Goal: Task Accomplishment & Management: Use online tool/utility

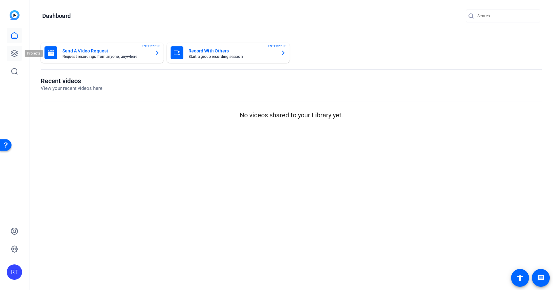
click at [19, 53] on link at bounding box center [14, 53] width 15 height 15
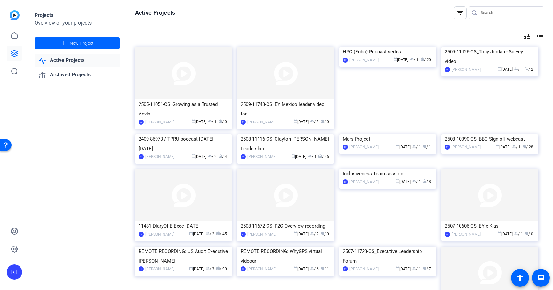
click at [491, 14] on input "Search" at bounding box center [510, 13] width 58 height 8
paste input "2507-10606-CS"
type input "2507-10606-CS"
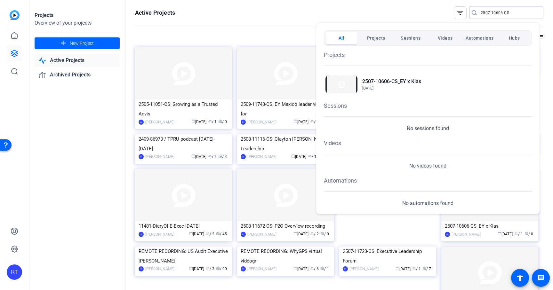
click at [411, 98] on div "Projects 2507-10606-CS_EY x Klas Aug 27, 2025 Sessions No sessions found Videos…" at bounding box center [428, 126] width 208 height 161
click at [404, 91] on span "Aug 27, 2025" at bounding box center [391, 88] width 59 height 6
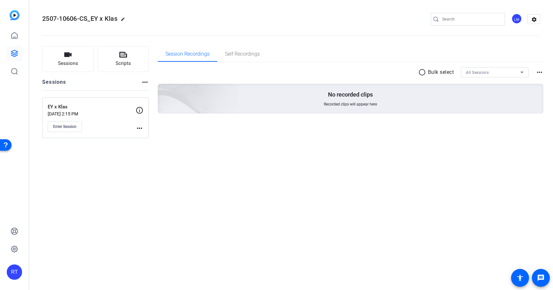
click at [139, 128] on mat-icon "more_horiz" at bounding box center [140, 129] width 8 height 8
click at [144, 136] on span "Edit Session" at bounding box center [155, 138] width 29 height 8
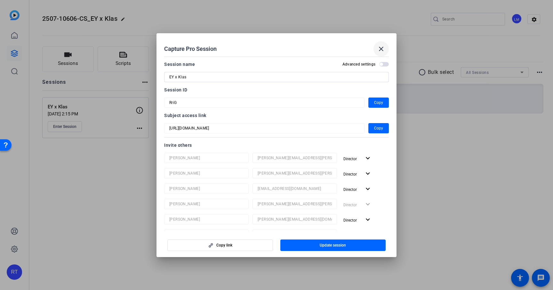
click at [378, 47] on mat-icon "close" at bounding box center [381, 49] width 8 height 8
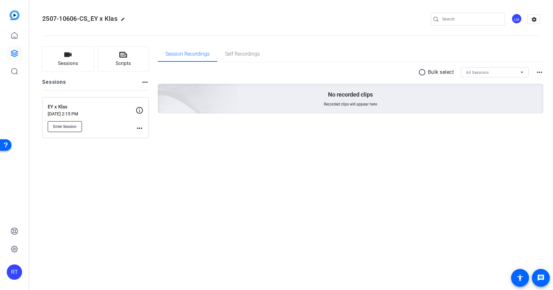
click at [72, 126] on span "Enter Session" at bounding box center [64, 126] width 23 height 5
click at [112, 109] on p "EY x Klas" at bounding box center [92, 106] width 88 height 7
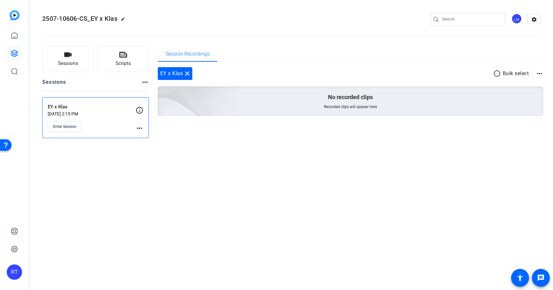
click at [540, 74] on mat-icon "more_horiz" at bounding box center [540, 74] width 8 height 8
click at [184, 144] on div at bounding box center [276, 145] width 553 height 290
click at [144, 83] on mat-icon "more_horiz" at bounding box center [145, 82] width 8 height 8
click at [248, 54] on div at bounding box center [276, 145] width 553 height 290
click at [70, 127] on span "Enter Session" at bounding box center [64, 126] width 23 height 5
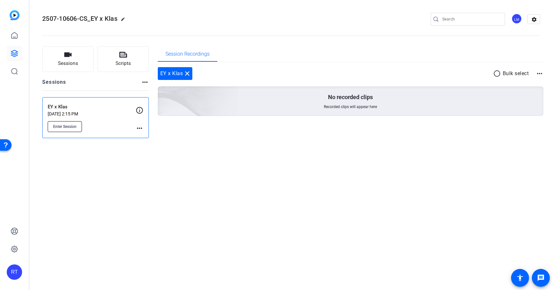
click at [71, 128] on span "Enter Session" at bounding box center [64, 126] width 23 height 5
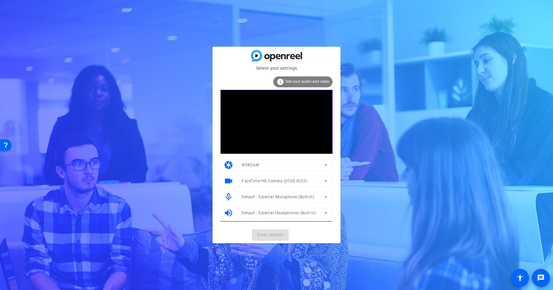
click at [267, 234] on mat-card-actions "Enter session" at bounding box center [277, 235] width 128 height 17
click at [270, 235] on span "Enter session" at bounding box center [270, 235] width 27 height 7
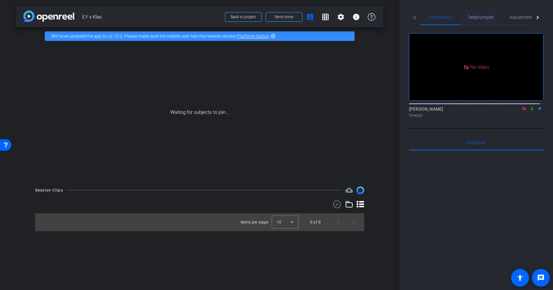
click at [486, 19] on span "Teleprompter" at bounding box center [481, 17] width 26 height 4
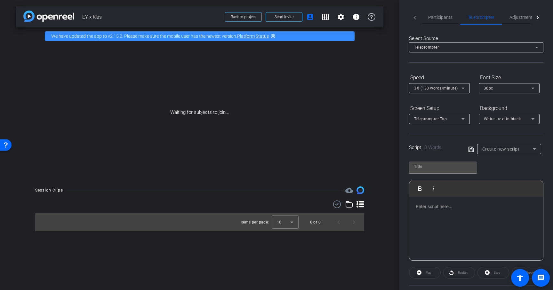
click at [457, 204] on p at bounding box center [476, 206] width 121 height 7
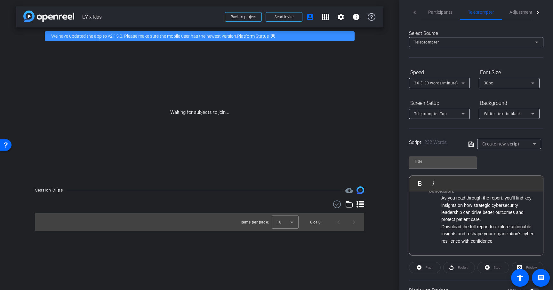
scroll to position [25, 0]
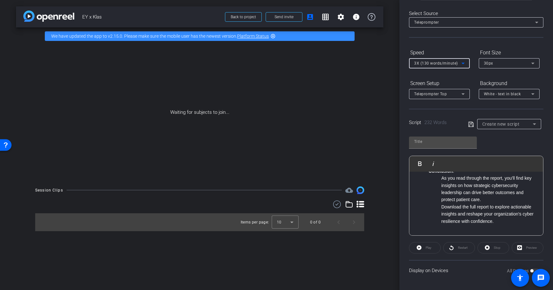
click at [439, 62] on span "3X (130 words/minute)" at bounding box center [436, 63] width 44 height 4
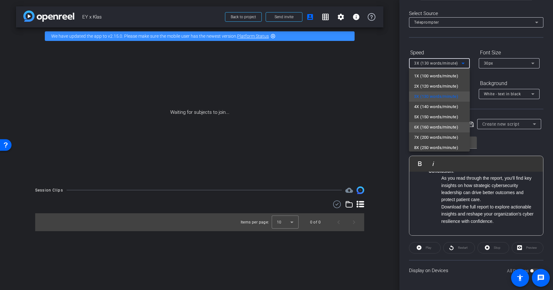
click at [427, 129] on span "6X (160 words/minute)" at bounding box center [436, 128] width 44 height 8
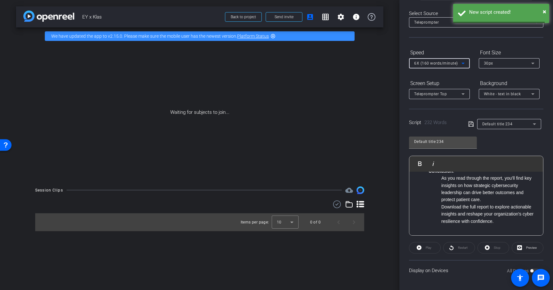
click at [495, 64] on div "30px" at bounding box center [507, 63] width 47 height 8
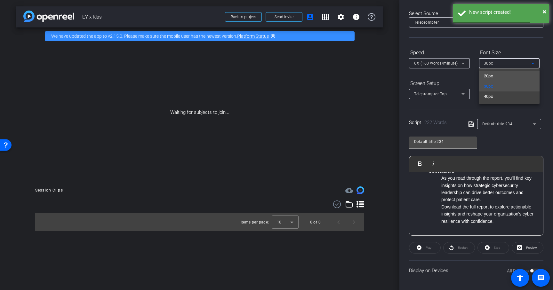
click at [492, 77] on span "20px" at bounding box center [488, 76] width 9 height 8
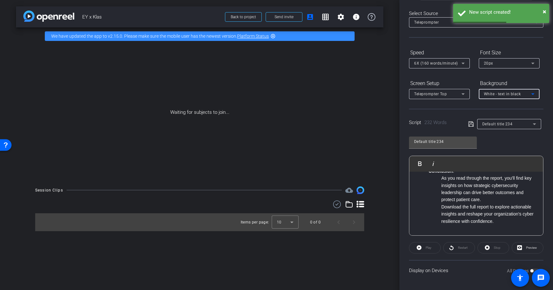
click at [504, 94] on span "White - text in black" at bounding box center [502, 94] width 37 height 4
click at [502, 120] on div "Black - text in white" at bounding box center [503, 119] width 38 height 8
click at [440, 143] on input "Default title 234" at bounding box center [443, 142] width 58 height 8
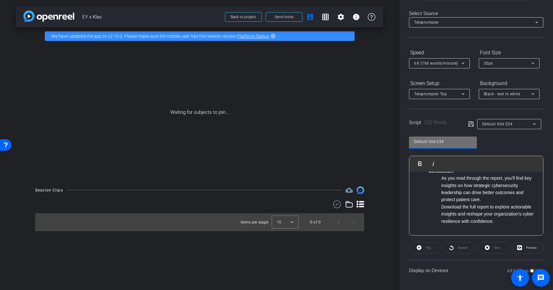
drag, startPoint x: 432, startPoint y: 141, endPoint x: 384, endPoint y: 139, distance: 48.1
click at [385, 139] on div "arrow_back EY x Klas Back to project Send invite account_box grid_on settings i…" at bounding box center [276, 145] width 553 height 290
type input "nana script"
click at [468, 124] on icon at bounding box center [471, 124] width 6 height 8
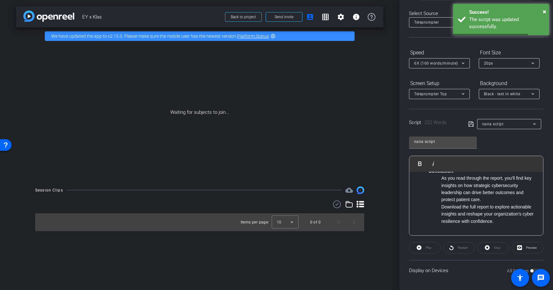
click at [481, 221] on li "Download the full report to explore actionable insights and reshape your organi…" at bounding box center [488, 214] width 95 height 21
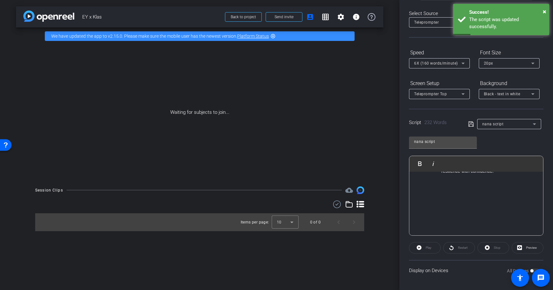
scroll to position [326, 0]
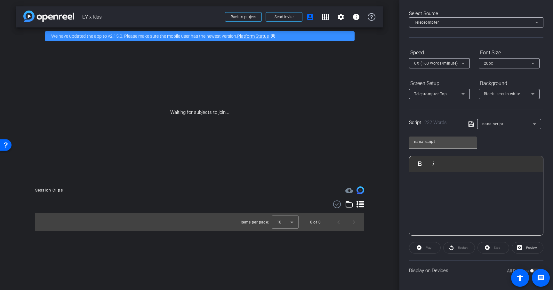
click at [469, 124] on icon at bounding box center [471, 124] width 6 height 8
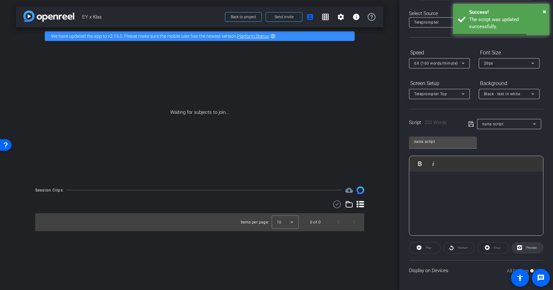
click at [526, 249] on span "Preview" at bounding box center [531, 248] width 11 height 4
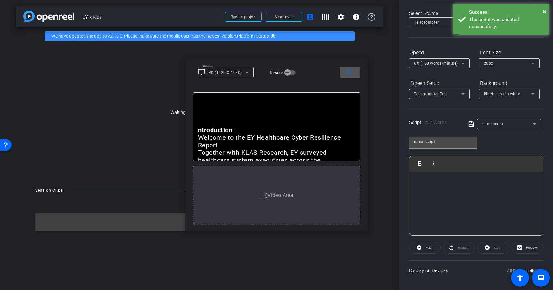
click at [470, 186] on p at bounding box center [476, 182] width 121 height 7
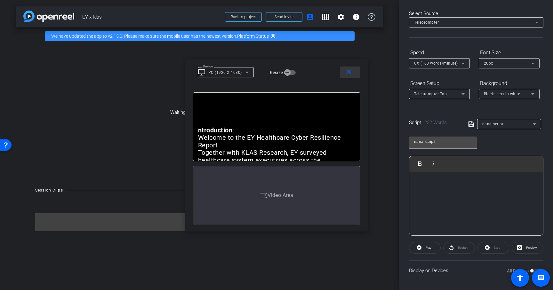
drag, startPoint x: 347, startPoint y: 67, endPoint x: 351, endPoint y: 74, distance: 8.3
click at [347, 67] on span at bounding box center [350, 72] width 20 height 15
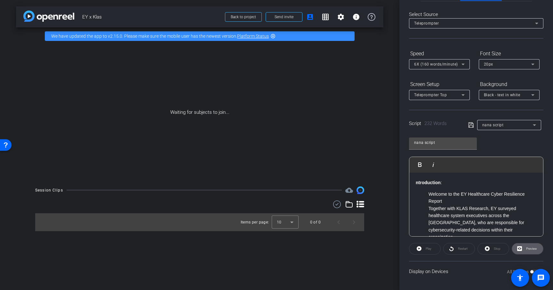
scroll to position [24, 0]
drag, startPoint x: 416, startPoint y: 183, endPoint x: 427, endPoint y: 181, distance: 11.0
click at [416, 182] on strong "ntroduction" at bounding box center [428, 183] width 25 height 5
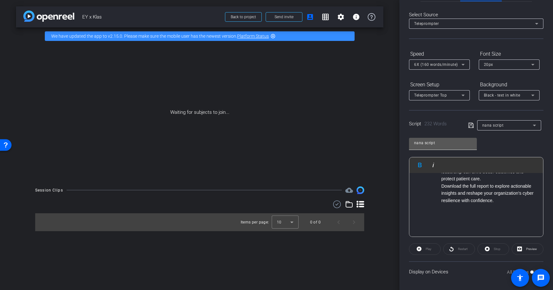
scroll to position [278, 0]
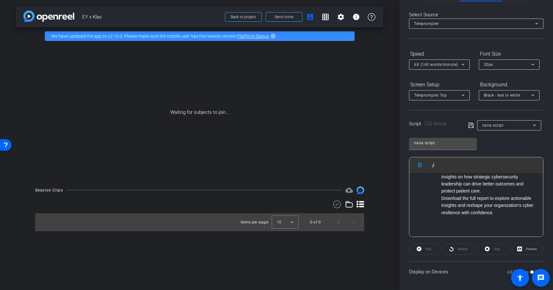
click at [471, 128] on icon at bounding box center [471, 126] width 6 height 8
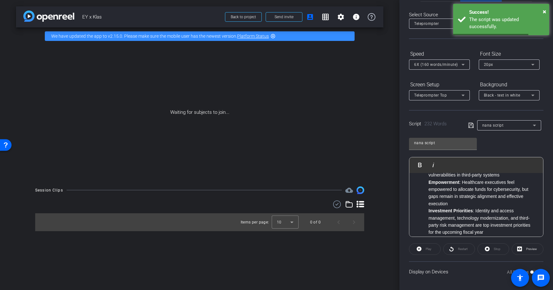
scroll to position [112, 0]
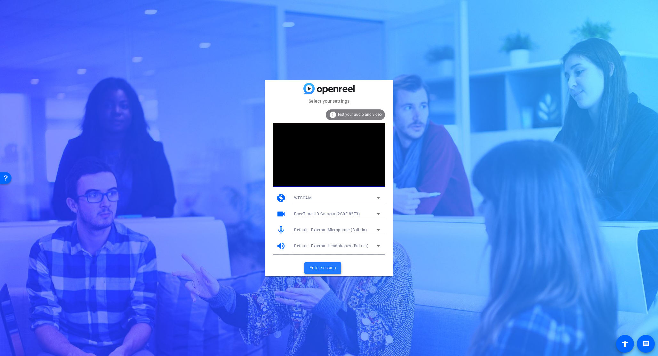
click at [325, 270] on span "Enter session" at bounding box center [323, 268] width 27 height 7
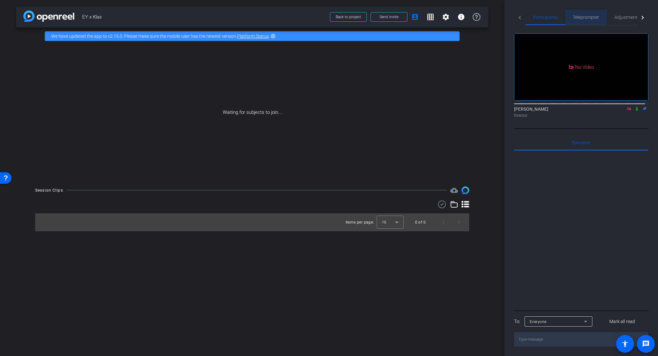
click at [553, 18] on span "Teleprompter" at bounding box center [586, 17] width 26 height 4
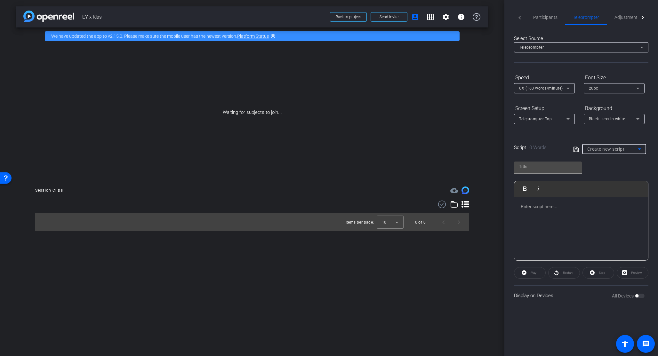
click at [553, 149] on span "Create new script" at bounding box center [605, 149] width 37 height 5
click at [553, 173] on span "nana script" at bounding box center [597, 172] width 21 height 8
type input "nana script"
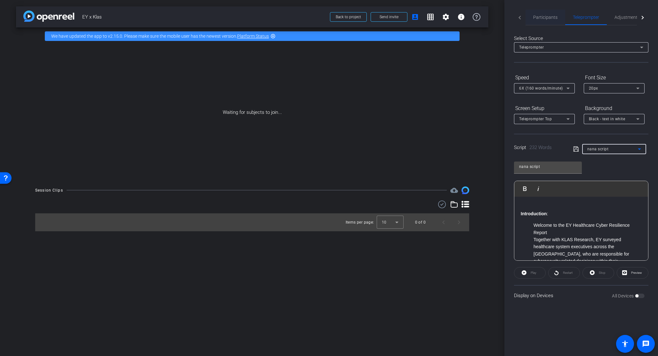
click at [543, 15] on span "Participants" at bounding box center [545, 17] width 24 height 4
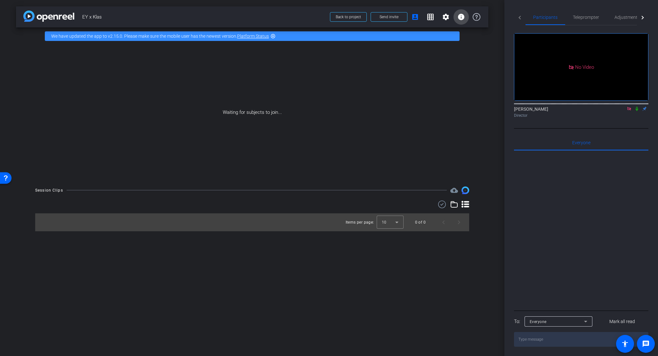
click at [461, 18] on mat-icon "info" at bounding box center [461, 17] width 8 height 8
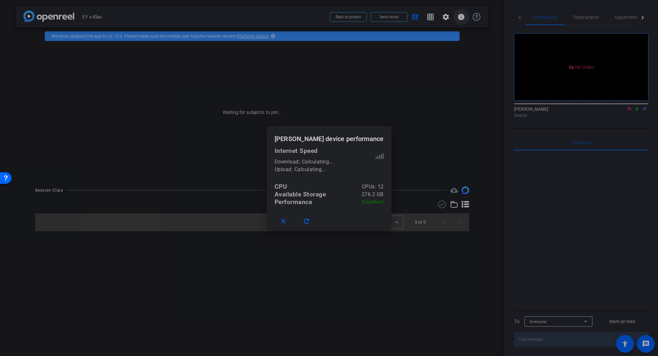
click at [461, 18] on div at bounding box center [329, 178] width 658 height 356
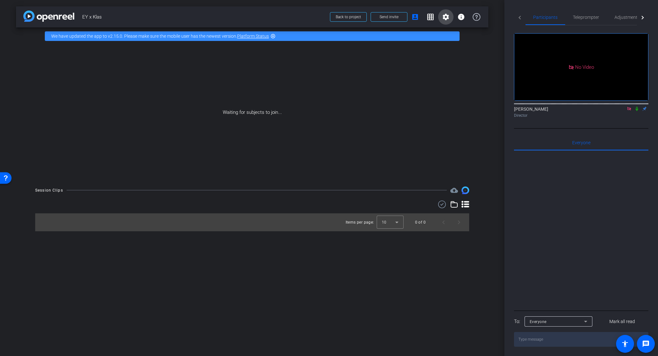
click at [443, 17] on mat-icon "settings" at bounding box center [446, 17] width 8 height 8
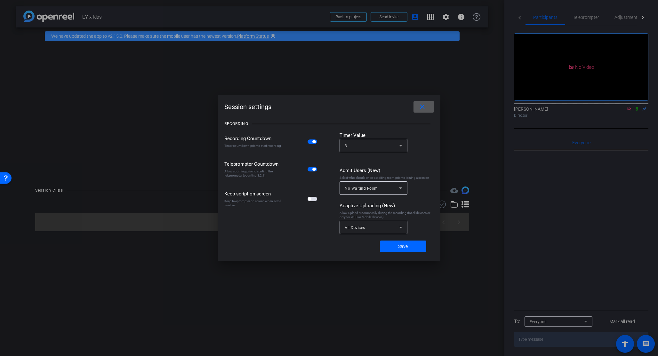
click at [443, 17] on div at bounding box center [329, 178] width 658 height 356
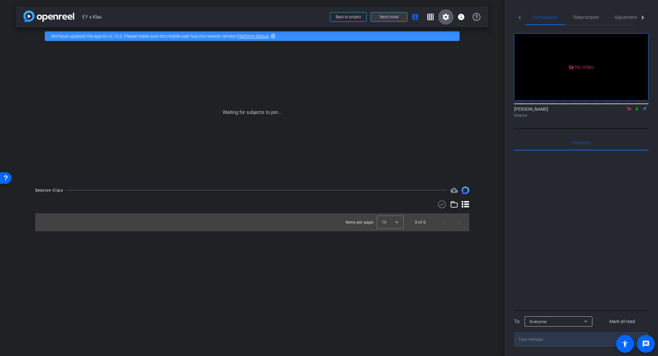
click at [393, 17] on span "Send invite" at bounding box center [389, 16] width 19 height 5
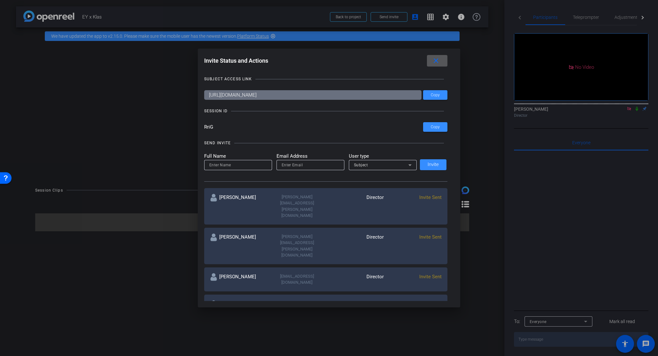
click at [435, 60] on mat-icon "close" at bounding box center [436, 61] width 8 height 8
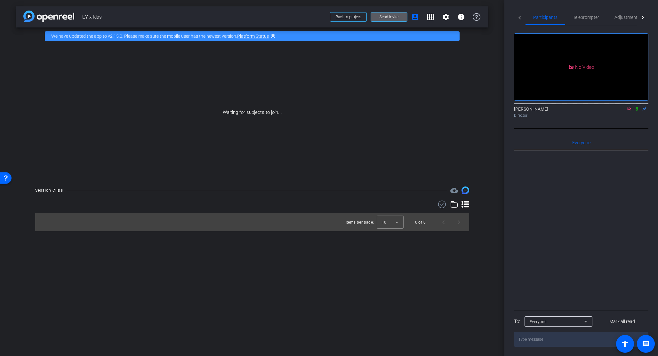
click at [553, 107] on icon at bounding box center [629, 109] width 4 height 4
click at [553, 111] on icon at bounding box center [621, 109] width 5 height 4
click at [553, 111] on icon at bounding box center [636, 109] width 5 height 4
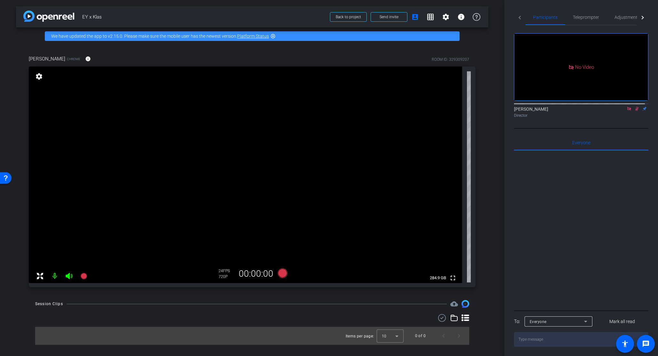
click at [553, 111] on icon at bounding box center [636, 109] width 5 height 4
click at [553, 17] on span "Adjustments" at bounding box center [627, 17] width 25 height 4
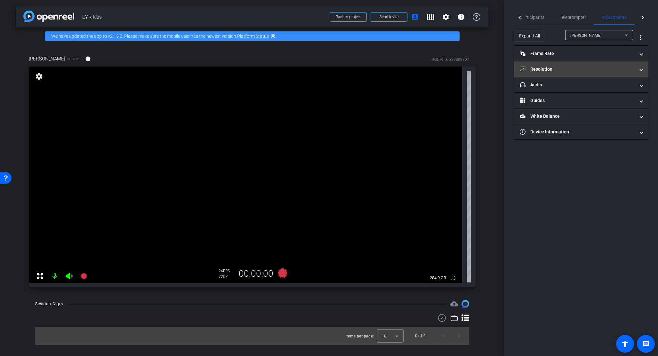
click at [553, 65] on mat-expansion-panel-header "Resolution" at bounding box center [581, 68] width 134 height 15
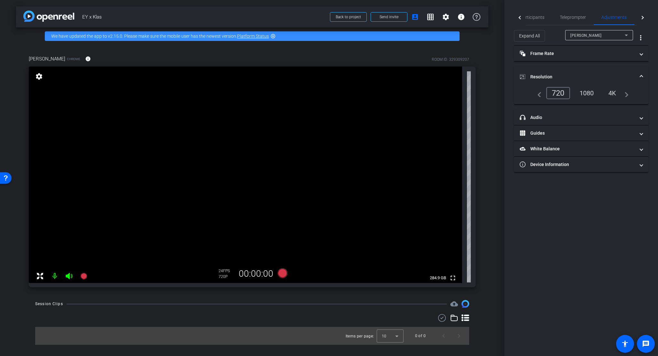
click at [553, 93] on div "1080" at bounding box center [587, 93] width 24 height 11
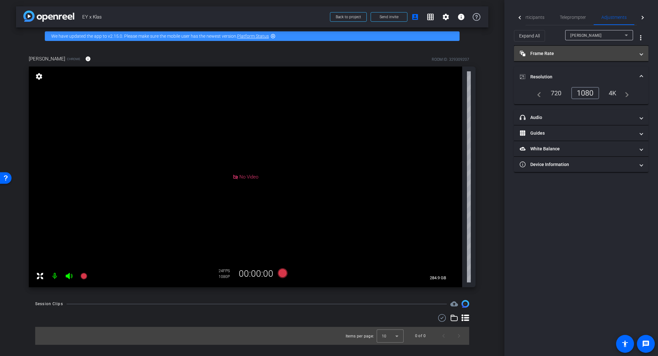
click at [553, 56] on mat-panel-title "Frame Rate Frame Rate" at bounding box center [577, 53] width 115 height 7
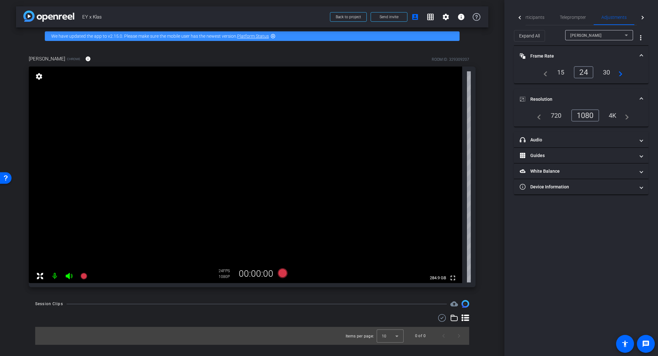
click at [553, 72] on div "30" at bounding box center [606, 72] width 17 height 11
click at [529, 19] on span "Participants" at bounding box center [532, 17] width 24 height 4
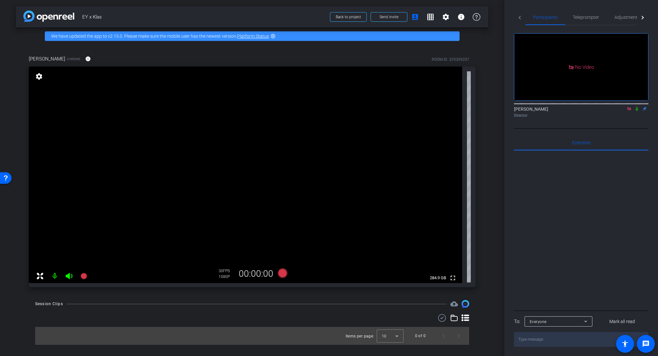
click at [553, 107] on icon at bounding box center [629, 109] width 5 height 4
click at [553, 17] on span "Teleprompter" at bounding box center [586, 17] width 26 height 4
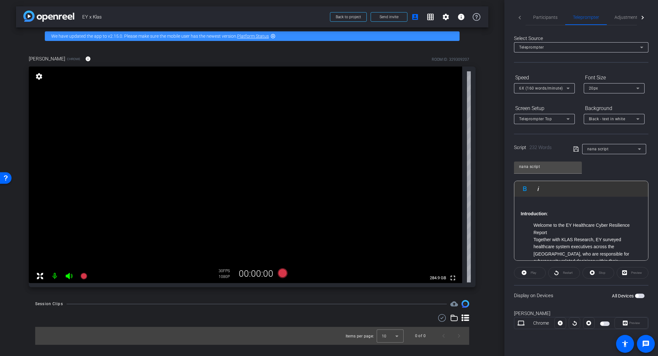
click at [539, 213] on strong "Introduction" at bounding box center [534, 213] width 26 height 5
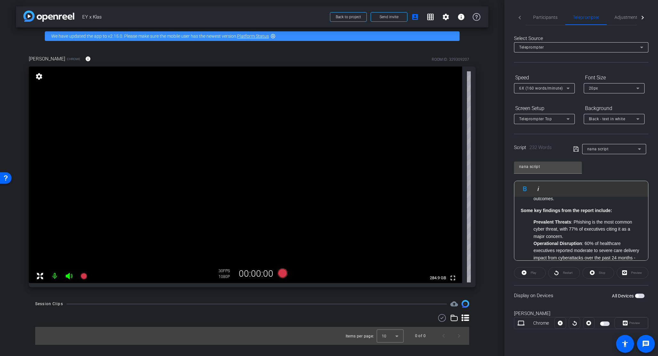
scroll to position [134, 0]
drag, startPoint x: 568, startPoint y: 228, endPoint x: 535, endPoint y: 216, distance: 35.6
click at [535, 218] on li "Prevalent Threats : Phishing is the most common cyber threat, with 77% of execu…" at bounding box center [588, 228] width 108 height 21
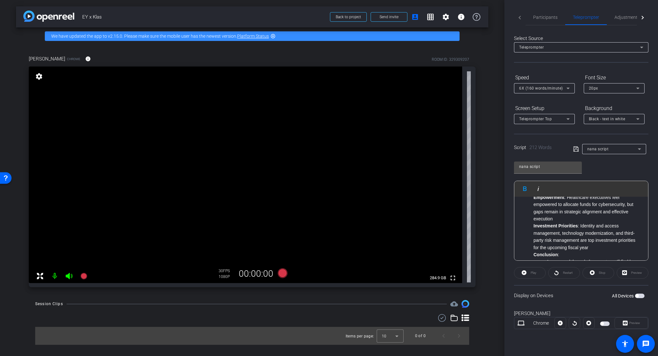
scroll to position [196, 0]
click at [553, 150] on icon at bounding box center [575, 149] width 5 height 5
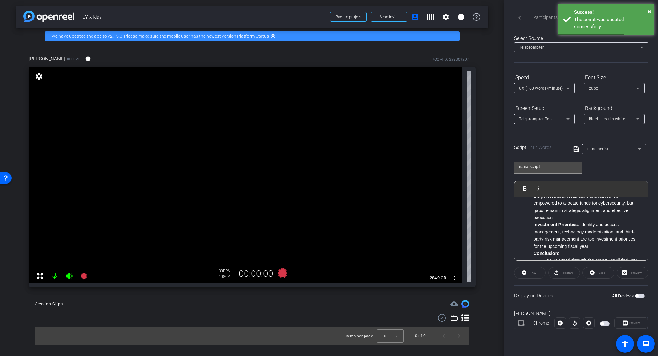
click at [553, 165] on div "nana script Play Play from this location Play Selected Play and display the sel…" at bounding box center [581, 209] width 134 height 104
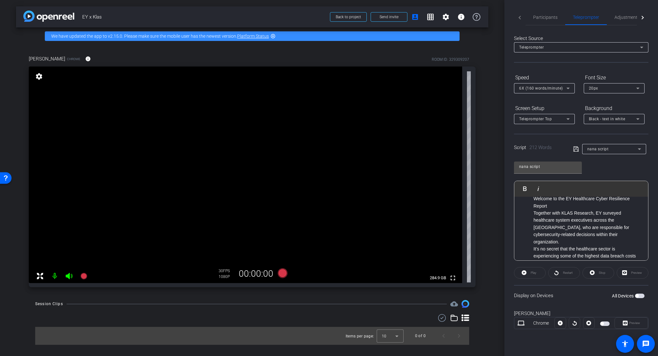
scroll to position [0, 0]
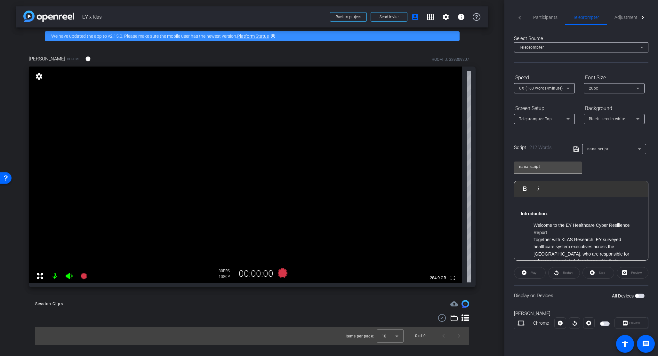
click at [553, 290] on span "button" at bounding box center [636, 295] width 3 height 3
click at [553, 272] on div "Preview" at bounding box center [633, 273] width 32 height 12
click at [553, 290] on span "Preview" at bounding box center [634, 323] width 11 height 4
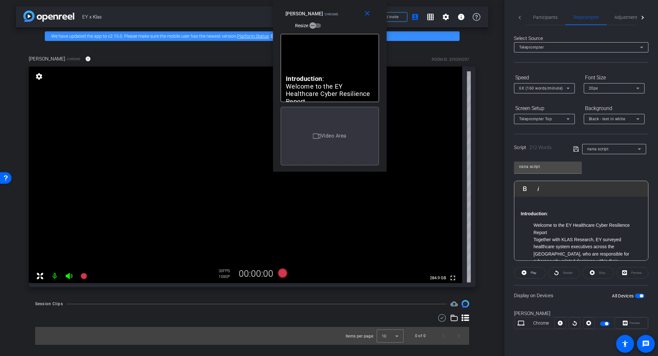
drag, startPoint x: 338, startPoint y: 104, endPoint x: 340, endPoint y: 15, distance: 88.4
click at [339, 7] on div "close [PERSON_NAME] Chrome Resize" at bounding box center [330, 14] width 114 height 29
click at [531, 273] on span "Play" at bounding box center [534, 273] width 6 height 4
click at [529, 271] on span "Pause" at bounding box center [533, 273] width 10 height 9
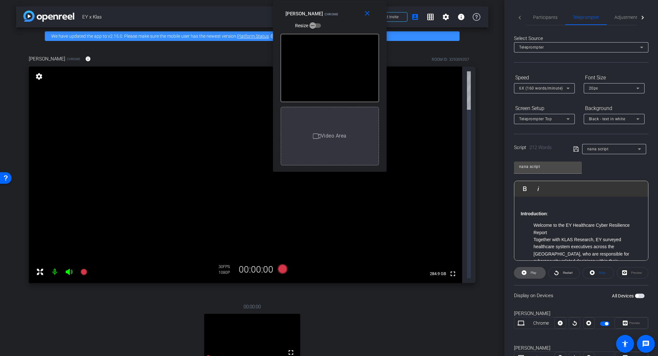
click at [529, 271] on span "Play" at bounding box center [532, 273] width 7 height 9
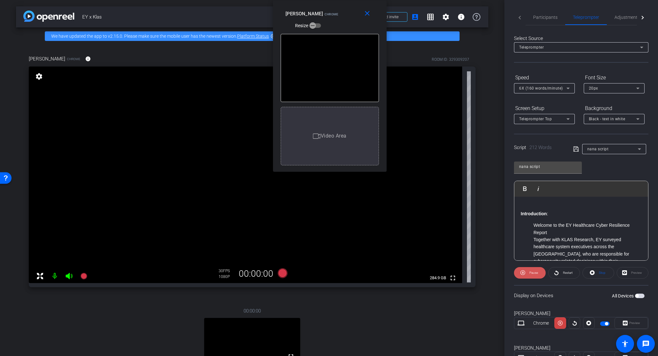
click at [529, 271] on span "Pause" at bounding box center [533, 273] width 9 height 4
click at [529, 271] on span "Play" at bounding box center [532, 273] width 7 height 9
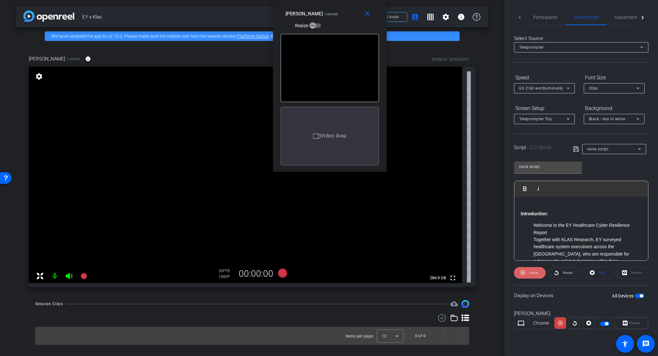
click at [533, 272] on span "Pause" at bounding box center [533, 273] width 9 height 4
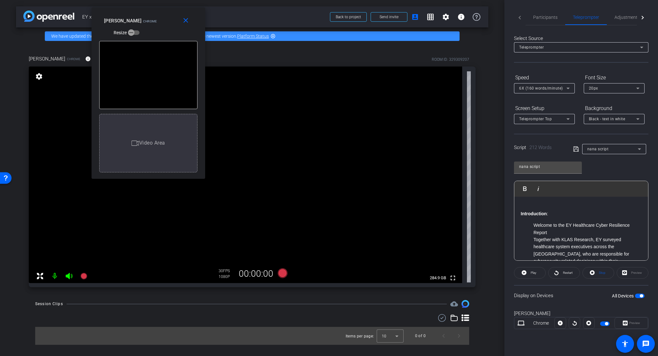
drag, startPoint x: 351, startPoint y: 12, endPoint x: 170, endPoint y: 19, distance: 181.6
click at [170, 19] on div "[PERSON_NAME] Chrome Resize" at bounding box center [150, 26] width 93 height 23
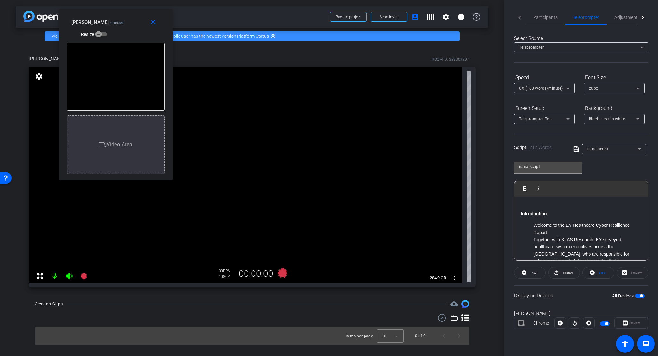
drag, startPoint x: 163, startPoint y: 23, endPoint x: 130, endPoint y: 25, distance: 32.7
click at [130, 25] on div "[PERSON_NAME] Chrome Resize" at bounding box center [117, 28] width 93 height 23
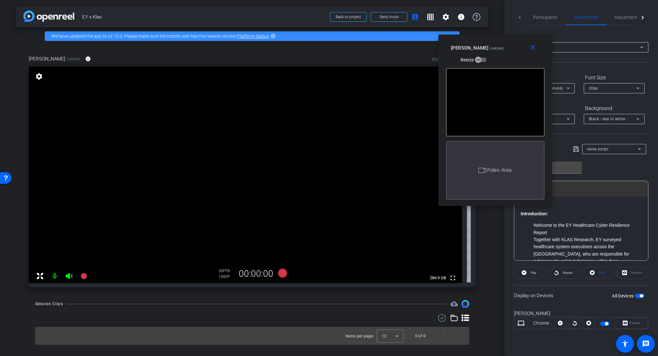
drag, startPoint x: 122, startPoint y: 20, endPoint x: 502, endPoint y: 45, distance: 380.8
click at [502, 45] on div "[PERSON_NAME] Chrome Resize" at bounding box center [497, 53] width 93 height 23
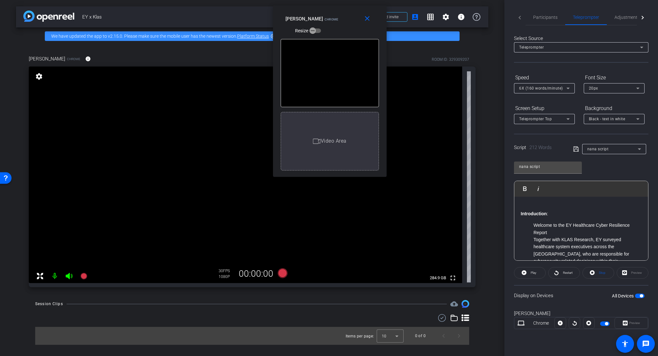
drag, startPoint x: 505, startPoint y: 40, endPoint x: 339, endPoint y: 11, distance: 168.3
click at [339, 11] on div "close [PERSON_NAME] Chrome Resize" at bounding box center [330, 19] width 114 height 29
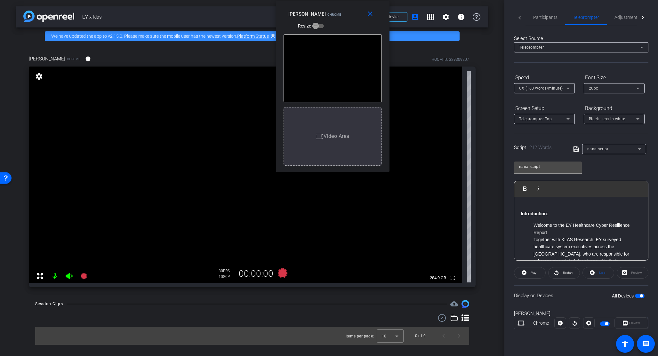
drag, startPoint x: 337, startPoint y: 16, endPoint x: 340, endPoint y: 11, distance: 5.6
click at [340, 11] on div "[PERSON_NAME] Chrome Resize" at bounding box center [334, 19] width 93 height 23
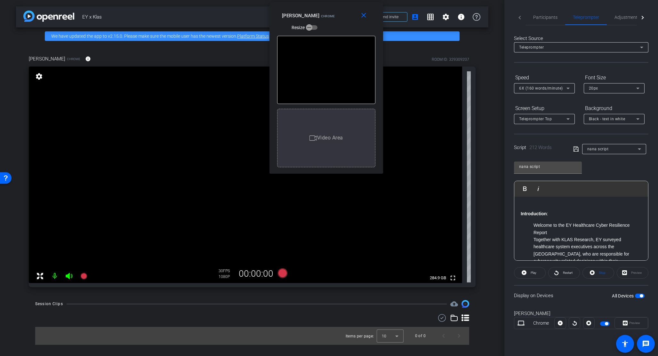
drag, startPoint x: 343, startPoint y: 12, endPoint x: 338, endPoint y: 12, distance: 5.5
click at [337, 12] on div "[PERSON_NAME] Chrome Resize" at bounding box center [328, 21] width 93 height 23
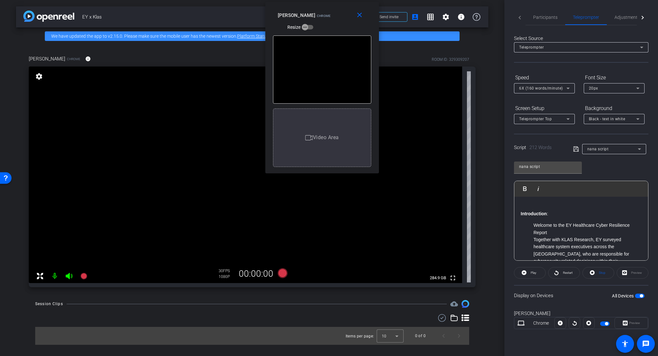
drag, startPoint x: 338, startPoint y: 13, endPoint x: 334, endPoint y: 13, distance: 4.2
click at [334, 13] on div "[PERSON_NAME] Chrome Resize" at bounding box center [324, 21] width 93 height 23
drag, startPoint x: 332, startPoint y: 13, endPoint x: 333, endPoint y: 2, distance: 11.2
click at [333, 2] on div "close [PERSON_NAME] Chrome Resize" at bounding box center [323, 14] width 114 height 29
click at [284, 273] on icon at bounding box center [283, 274] width 10 height 10
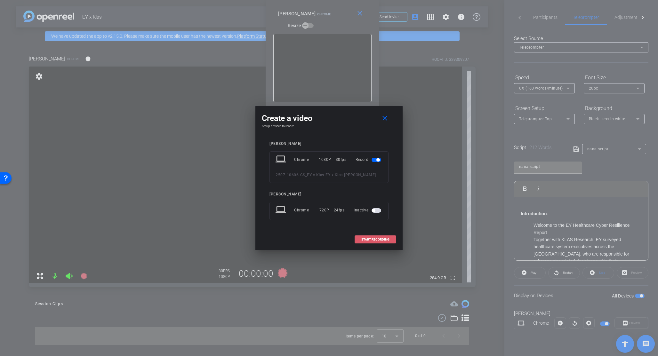
click at [373, 238] on span "START RECORDING" at bounding box center [375, 239] width 28 height 3
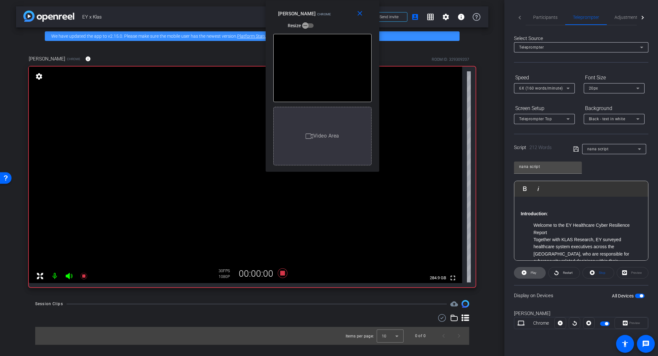
click at [533, 274] on span "Play" at bounding box center [534, 273] width 6 height 4
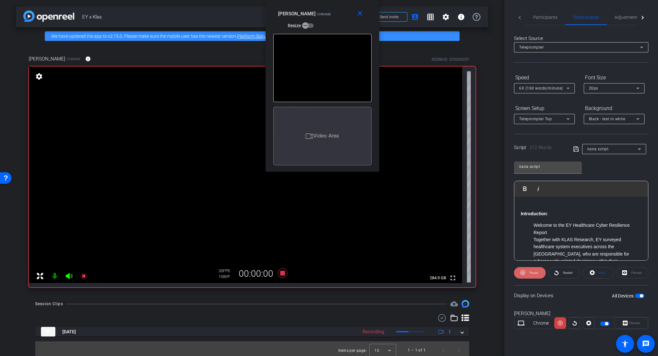
click at [533, 273] on span "Pause" at bounding box center [533, 273] width 9 height 4
click at [553, 273] on span "Restart" at bounding box center [568, 273] width 10 height 4
click at [534, 274] on span "Pause" at bounding box center [533, 273] width 9 height 4
click at [534, 274] on span "Play" at bounding box center [534, 273] width 6 height 4
click at [534, 274] on span "Pause" at bounding box center [533, 273] width 9 height 4
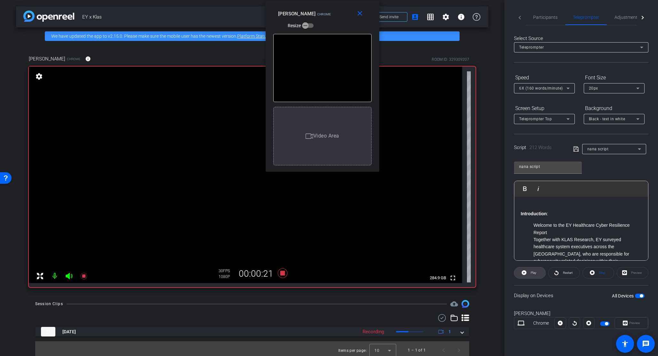
click at [534, 274] on span "Play" at bounding box center [534, 273] width 6 height 4
click at [534, 274] on span "Pause" at bounding box center [533, 273] width 9 height 4
click at [534, 274] on span "Play" at bounding box center [534, 273] width 6 height 4
click at [534, 274] on span "Pause" at bounding box center [533, 273] width 9 height 4
click at [282, 274] on icon at bounding box center [283, 274] width 10 height 10
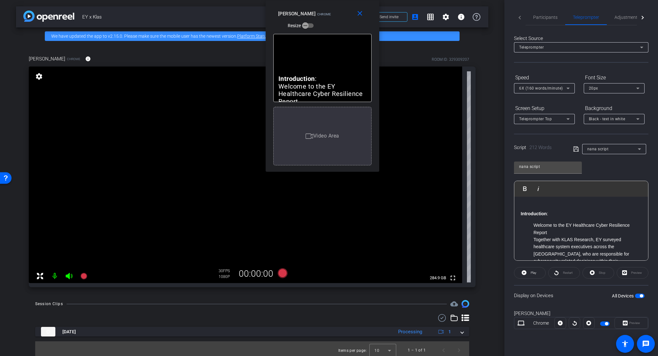
click at [553, 272] on div "Stop" at bounding box center [599, 273] width 32 height 12
click at [553, 290] on button "All Devices" at bounding box center [640, 296] width 10 height 4
click at [553, 290] on span "button" at bounding box center [640, 296] width 10 height 4
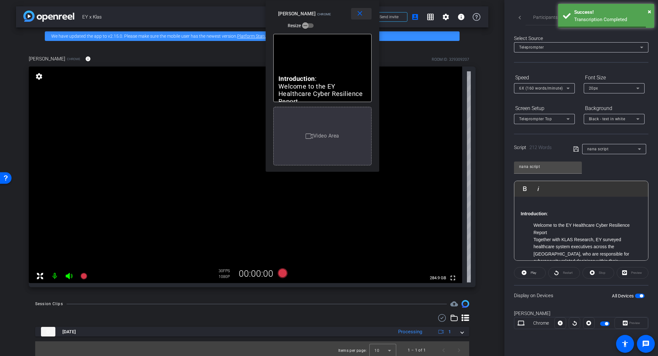
click at [361, 13] on mat-icon "close" at bounding box center [360, 14] width 8 height 8
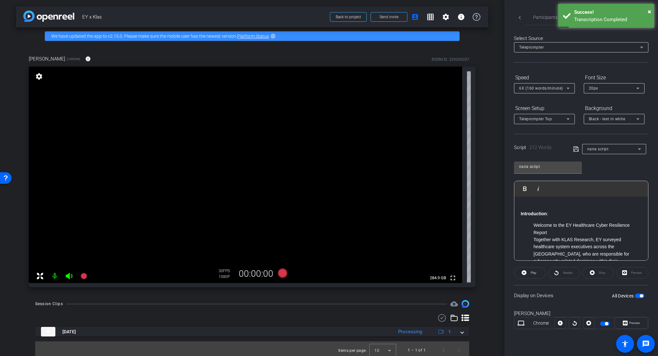
click at [553, 290] on span "button" at bounding box center [641, 295] width 3 height 3
click at [553, 290] on span "button" at bounding box center [636, 295] width 3 height 3
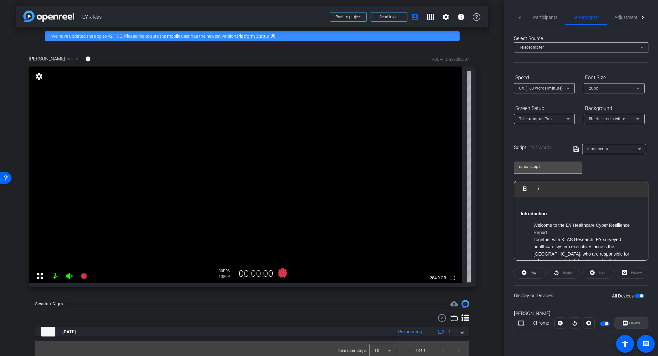
click at [553, 290] on span "Preview" at bounding box center [634, 323] width 11 height 4
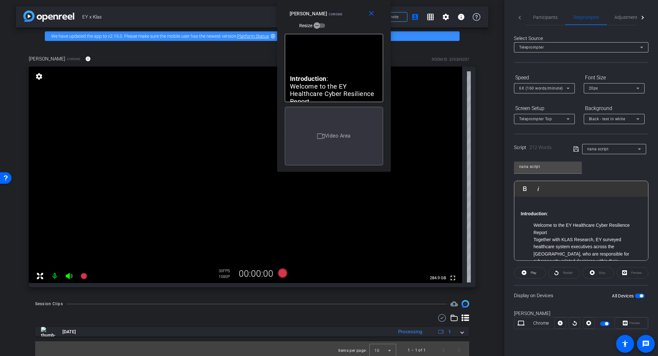
drag, startPoint x: 329, startPoint y: 99, endPoint x: 334, endPoint y: -2, distance: 101.3
click at [334, 0] on html "Accessibility Screen-Reader Guide, Feedback, and Issue Reporting | New window m…" at bounding box center [329, 178] width 658 height 356
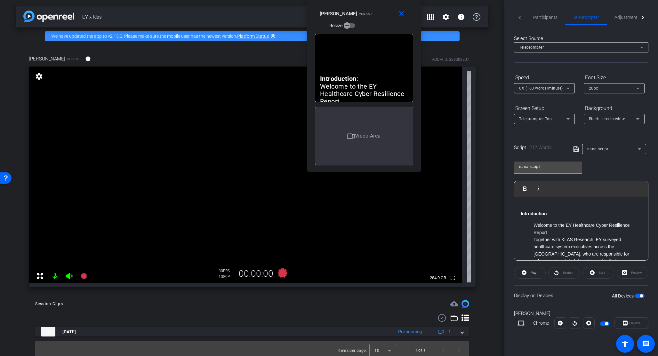
drag, startPoint x: 344, startPoint y: 12, endPoint x: 374, endPoint y: 7, distance: 30.2
click at [374, 7] on div "close [PERSON_NAME] Chrome Resize" at bounding box center [364, 14] width 114 height 29
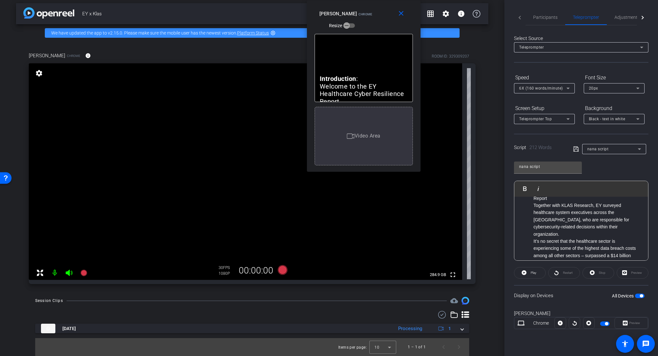
scroll to position [32, 0]
click at [280, 269] on icon at bounding box center [283, 270] width 10 height 10
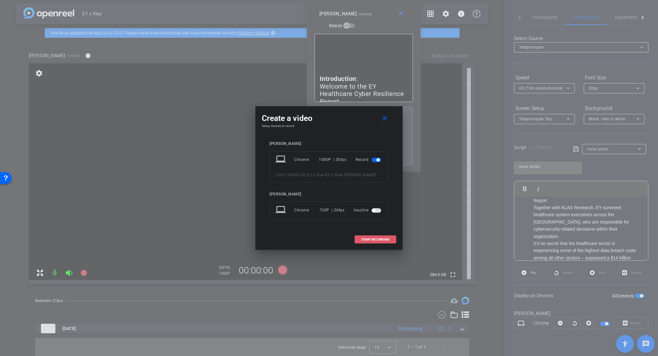
click at [369, 239] on span "START RECORDING" at bounding box center [375, 239] width 28 height 3
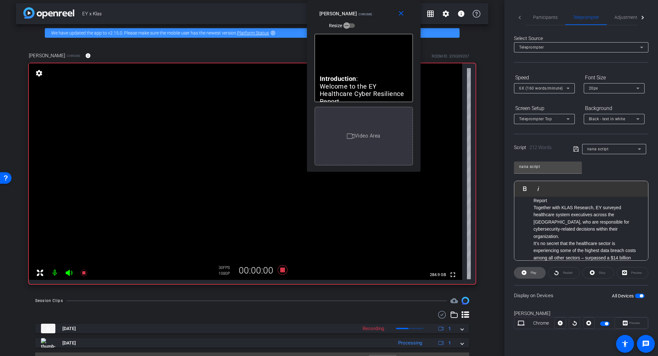
click at [533, 272] on span "Play" at bounding box center [534, 273] width 6 height 4
click at [553, 290] on icon at bounding box center [560, 323] width 5 height 10
click at [553, 290] on icon at bounding box center [560, 323] width 5 height 5
click at [553, 290] on icon at bounding box center [560, 323] width 5 height 10
click at [553, 290] on icon at bounding box center [560, 323] width 5 height 5
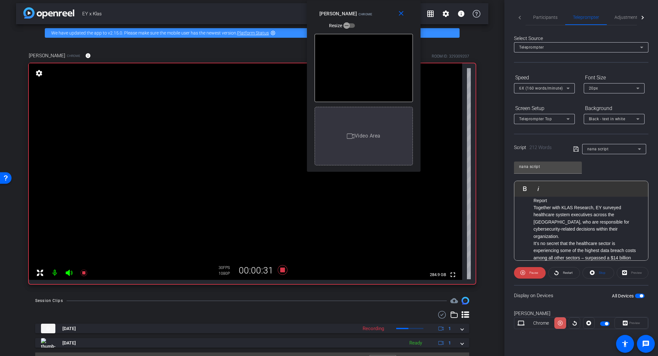
click at [553, 290] on icon at bounding box center [560, 323] width 5 height 10
click at [553, 290] on icon at bounding box center [560, 323] width 5 height 5
click at [553, 290] on icon at bounding box center [560, 323] width 5 height 10
click at [553, 290] on icon at bounding box center [560, 323] width 5 height 5
click at [553, 290] on icon at bounding box center [560, 323] width 5 height 10
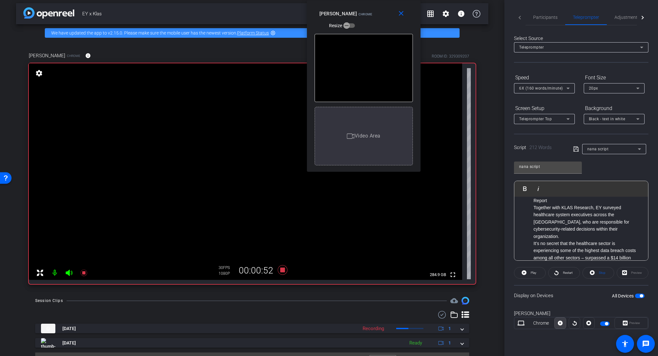
click at [553, 290] on icon at bounding box center [560, 323] width 5 height 5
click at [553, 290] on icon at bounding box center [560, 323] width 5 height 10
click at [553, 290] on icon at bounding box center [560, 323] width 5 height 5
click at [553, 290] on icon at bounding box center [560, 323] width 5 height 10
click at [553, 290] on icon at bounding box center [560, 323] width 5 height 5
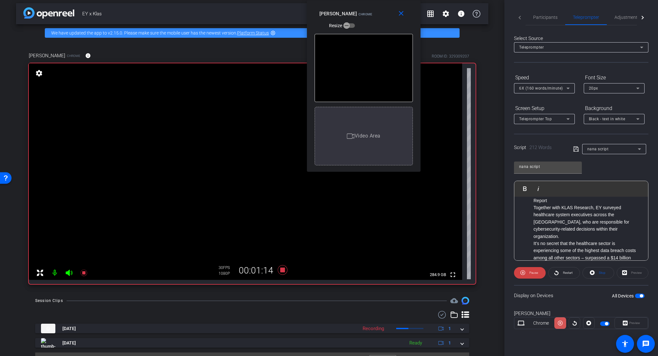
click at [553, 290] on icon at bounding box center [560, 323] width 5 height 10
click at [553, 290] on icon at bounding box center [560, 323] width 5 height 5
click at [553, 290] on icon at bounding box center [560, 323] width 5 height 10
click at [553, 290] on icon at bounding box center [560, 323] width 5 height 5
click at [553, 290] on icon at bounding box center [560, 323] width 5 height 10
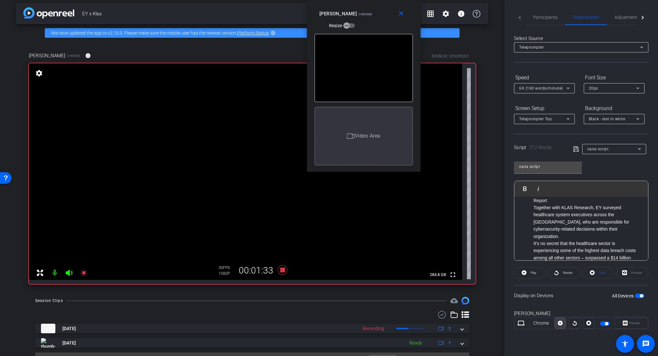
click at [553, 290] on icon at bounding box center [560, 323] width 5 height 5
click at [553, 290] on icon at bounding box center [560, 323] width 5 height 10
click at [553, 290] on icon at bounding box center [560, 323] width 5 height 5
click at [553, 290] on icon at bounding box center [560, 323] width 5 height 10
click at [553, 290] on icon at bounding box center [560, 323] width 5 height 5
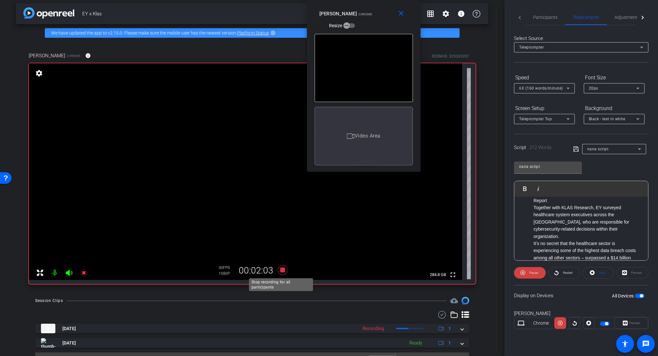
click at [279, 270] on icon at bounding box center [283, 270] width 10 height 10
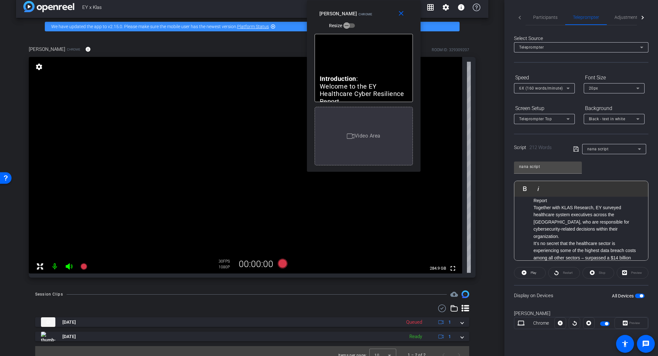
scroll to position [18, 0]
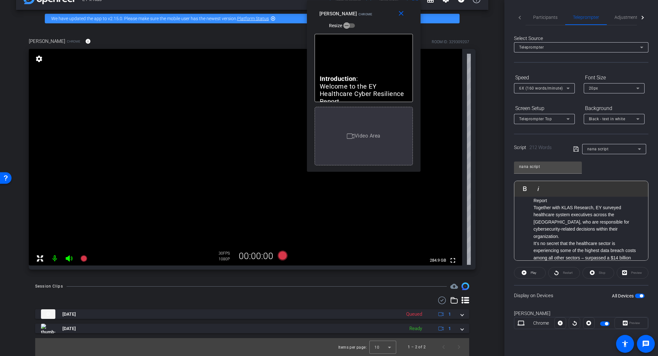
click at [553, 290] on span "button" at bounding box center [640, 296] width 10 height 4
click at [402, 13] on mat-icon "close" at bounding box center [401, 14] width 8 height 8
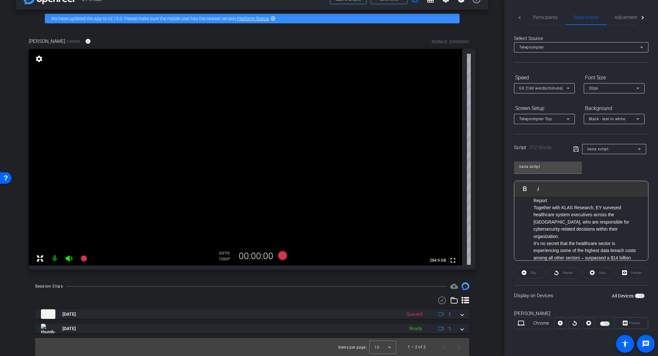
click at [553, 290] on span "button" at bounding box center [636, 295] width 3 height 3
click at [553, 290] on span "Preview" at bounding box center [634, 323] width 11 height 4
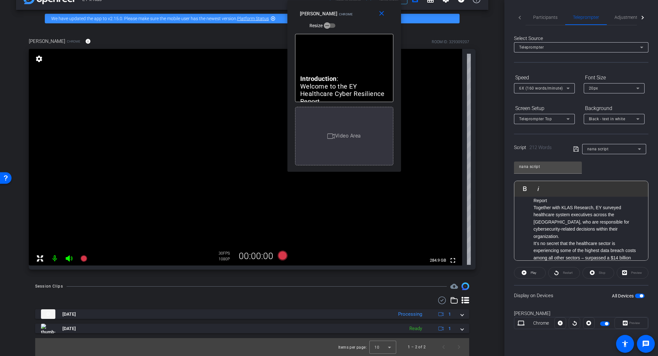
drag, startPoint x: 345, startPoint y: 75, endPoint x: 359, endPoint y: -1, distance: 76.5
click at [359, 0] on html "Accessibility Screen-Reader Guide, Feedback, and Issue Reporting | New window m…" at bounding box center [329, 178] width 658 height 356
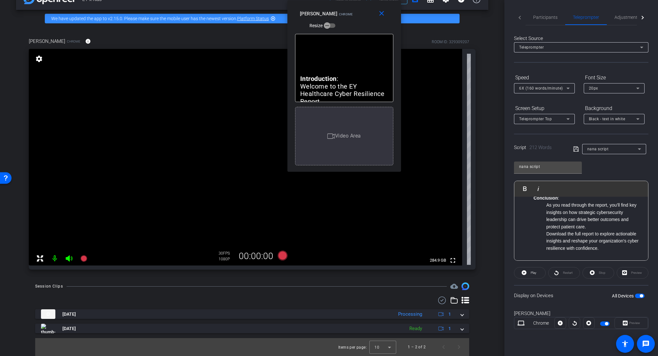
click at [553, 242] on li "Download the full report to explore actionable insights and reshape your organi…" at bounding box center [593, 240] width 95 height 21
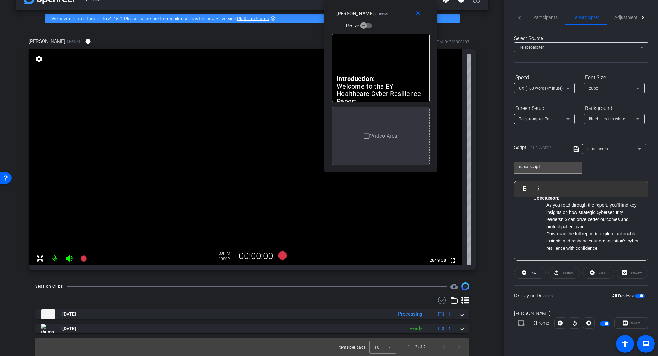
drag, startPoint x: 350, startPoint y: 9, endPoint x: 387, endPoint y: 8, distance: 36.5
click at [387, 8] on div "[PERSON_NAME] Chrome Resize" at bounding box center [382, 19] width 93 height 23
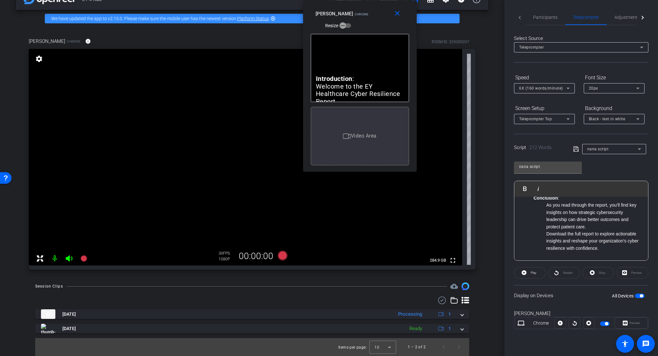
drag, startPoint x: 385, startPoint y: 6, endPoint x: 364, endPoint y: 5, distance: 20.8
click at [364, 5] on div "close [PERSON_NAME] Chrome Resize" at bounding box center [360, 14] width 114 height 29
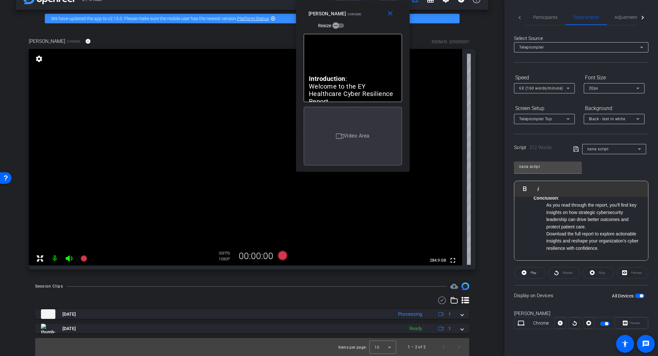
drag, startPoint x: 364, startPoint y: 9, endPoint x: 357, endPoint y: -3, distance: 13.8
click at [357, 0] on html "Accessibility Screen-Reader Guide, Feedback, and Issue Reporting | New window m…" at bounding box center [329, 178] width 658 height 356
click at [282, 257] on icon at bounding box center [283, 256] width 10 height 10
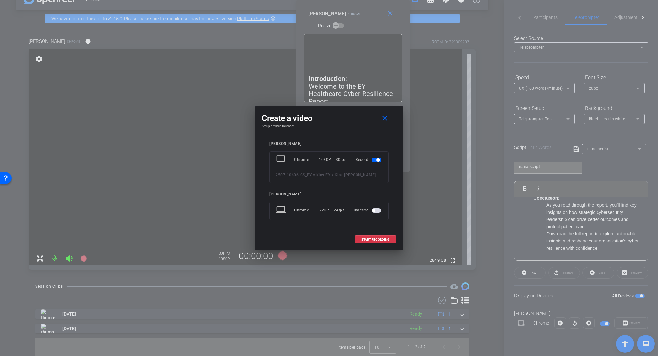
click at [550, 16] on div at bounding box center [329, 178] width 658 height 356
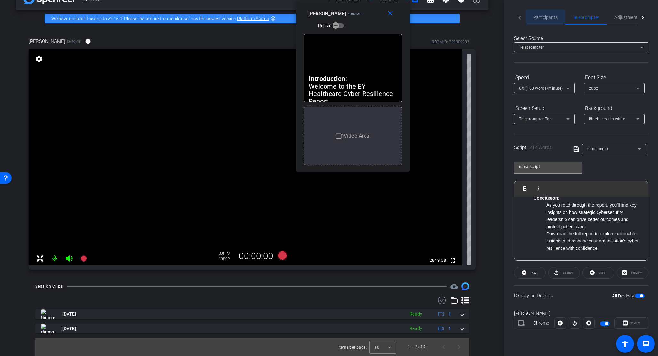
click at [548, 17] on span "Participants" at bounding box center [545, 17] width 24 height 4
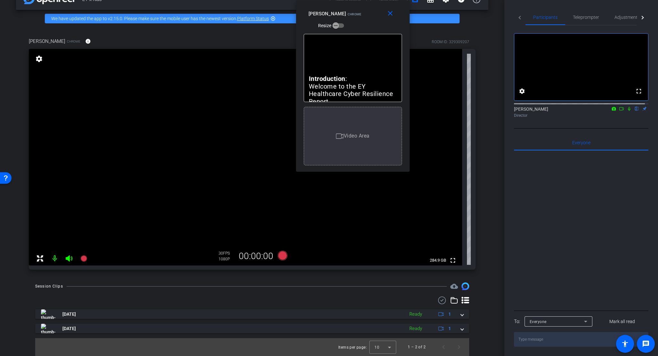
click at [553, 111] on icon at bounding box center [621, 109] width 5 height 4
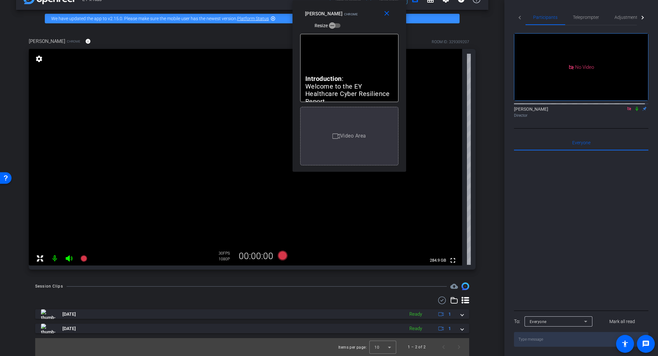
drag, startPoint x: 343, startPoint y: 8, endPoint x: 340, endPoint y: 4, distance: 5.5
click at [340, 4] on div "close [PERSON_NAME] Chrome Resize" at bounding box center [350, 14] width 114 height 29
click at [282, 255] on icon at bounding box center [283, 256] width 10 height 10
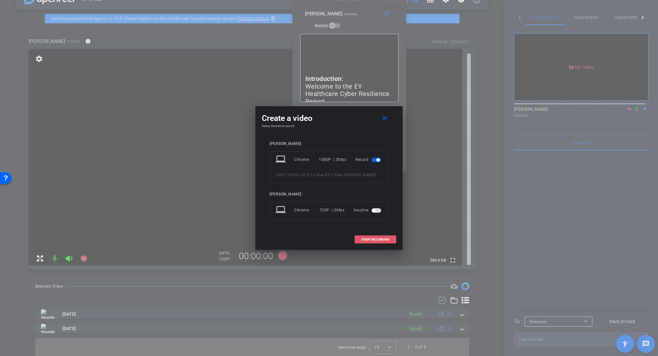
click at [377, 240] on span "START RECORDING" at bounding box center [375, 239] width 28 height 3
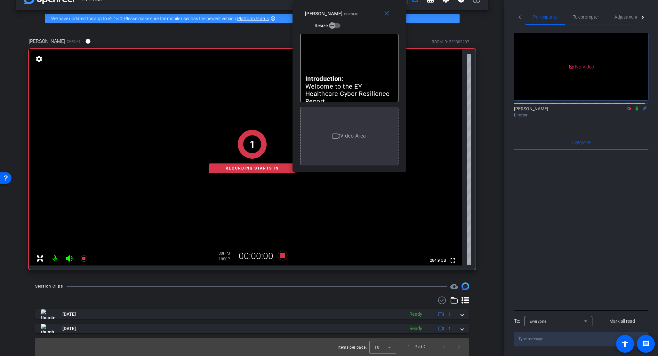
scroll to position [7, 0]
click at [553, 15] on span "Teleprompter" at bounding box center [586, 17] width 26 height 4
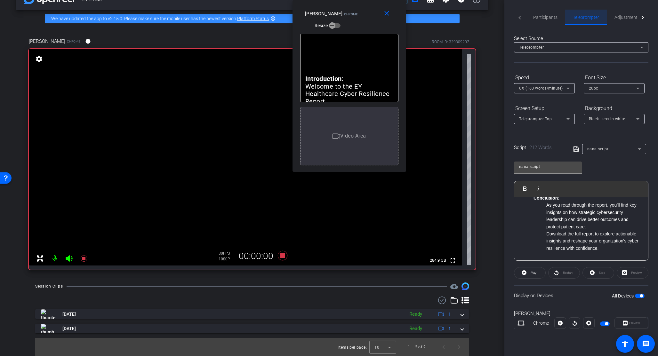
scroll to position [244, 0]
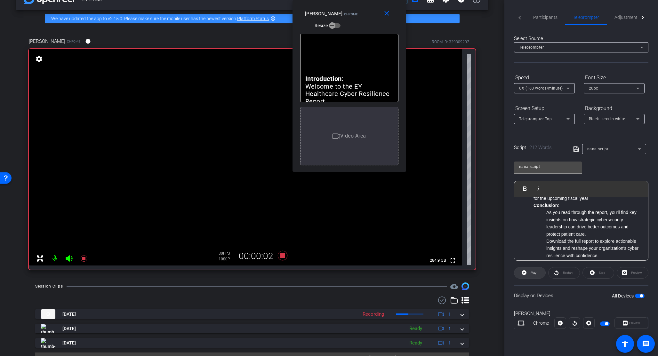
click at [534, 273] on span "Play" at bounding box center [534, 273] width 6 height 4
click at [553, 290] on icon at bounding box center [560, 323] width 5 height 5
click at [553, 290] on icon at bounding box center [560, 323] width 5 height 10
click at [553, 290] on icon at bounding box center [560, 323] width 5 height 5
click at [553, 290] on icon at bounding box center [560, 323] width 5 height 10
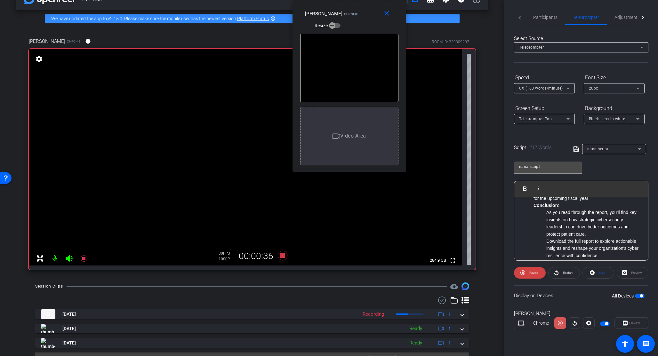
click at [553, 290] on icon at bounding box center [560, 323] width 5 height 5
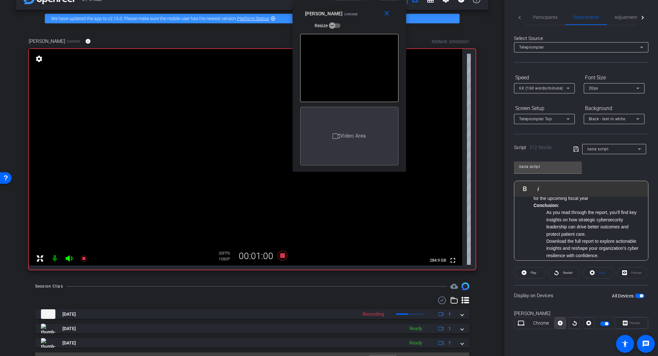
click at [553, 290] on icon at bounding box center [560, 323] width 5 height 5
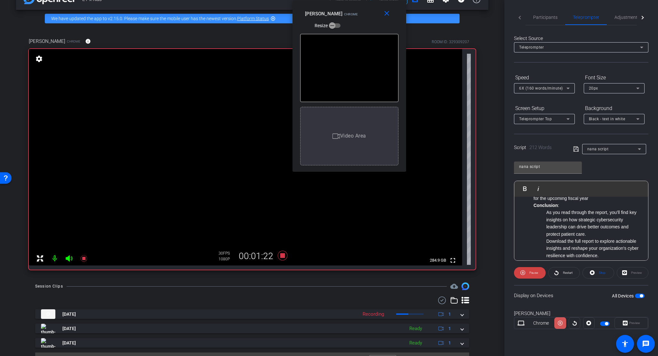
click at [553, 290] on icon at bounding box center [560, 323] width 5 height 5
click at [280, 256] on icon at bounding box center [283, 256] width 10 height 10
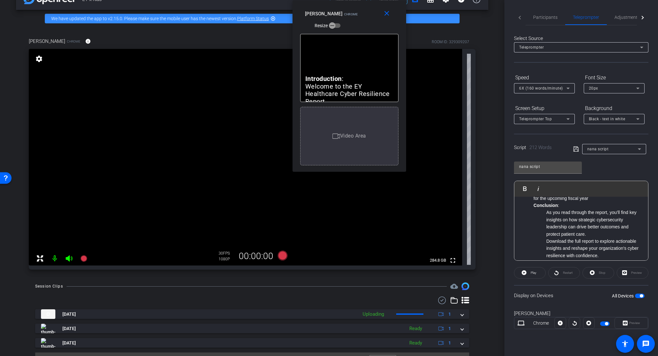
click at [479, 217] on div "[PERSON_NAME] Chrome info ROOM ID: 329309207 fullscreen settings 284.8 GB 30 FP…" at bounding box center [252, 151] width 472 height 249
click at [545, 16] on span "Participants" at bounding box center [545, 17] width 24 height 4
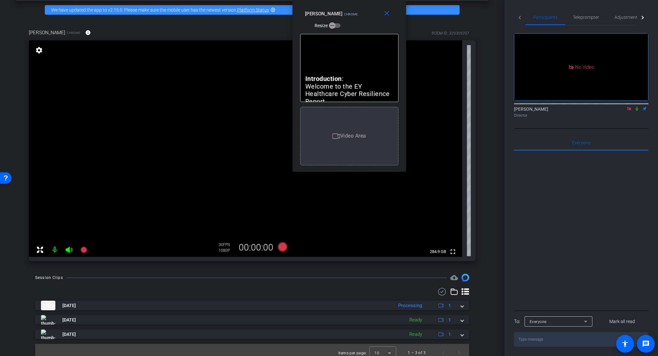
scroll to position [32, 0]
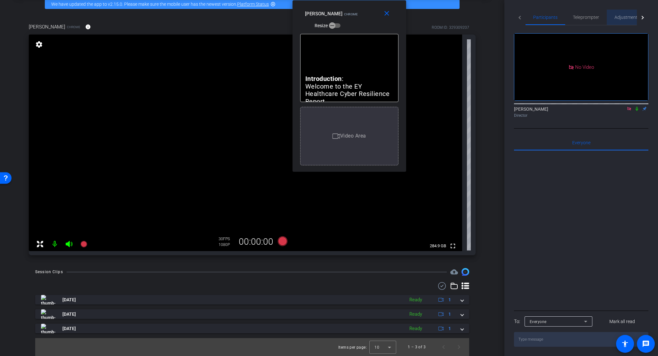
click at [553, 17] on span "Adjustments" at bounding box center [627, 17] width 25 height 4
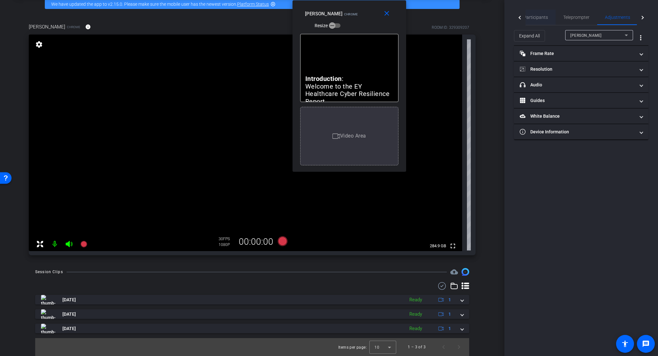
click at [546, 17] on span "Participants" at bounding box center [536, 17] width 24 height 4
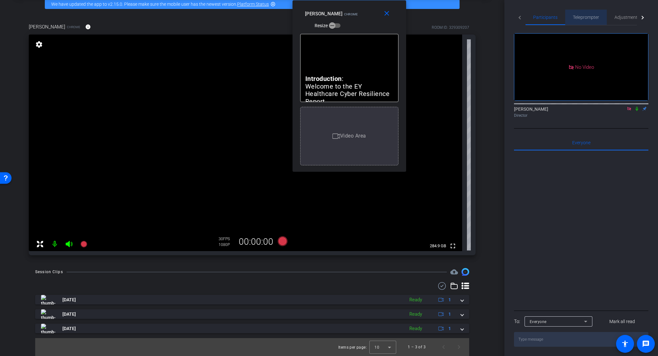
click at [553, 18] on span "Teleprompter" at bounding box center [586, 17] width 26 height 4
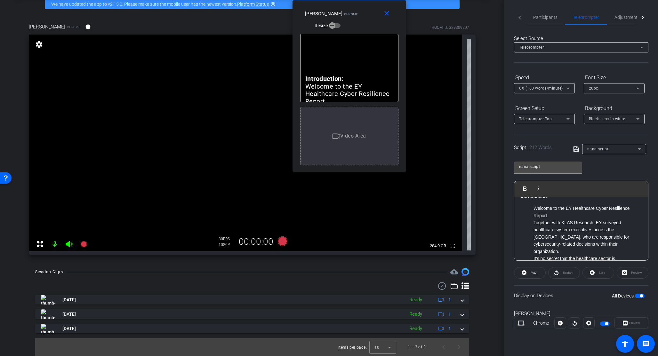
scroll to position [18, 0]
click at [553, 290] on span "button" at bounding box center [641, 295] width 3 height 3
click at [400, 17] on div "close [PERSON_NAME] Chrome Resize" at bounding box center [350, 14] width 114 height 29
drag, startPoint x: 390, startPoint y: 13, endPoint x: 411, endPoint y: 43, distance: 36.7
click at [390, 13] on mat-icon "close" at bounding box center [388, 14] width 8 height 8
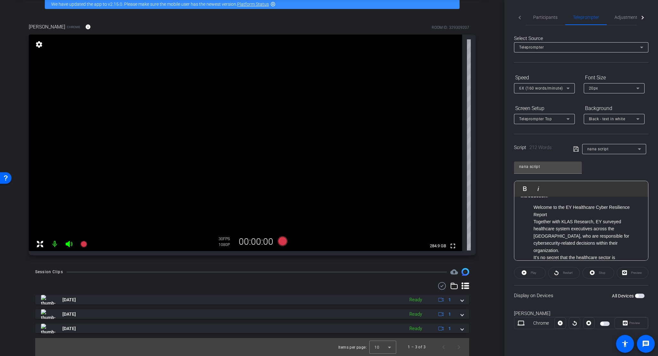
click at [553, 290] on span "button" at bounding box center [636, 295] width 3 height 3
click at [553, 290] on span "Preview" at bounding box center [634, 323] width 12 height 9
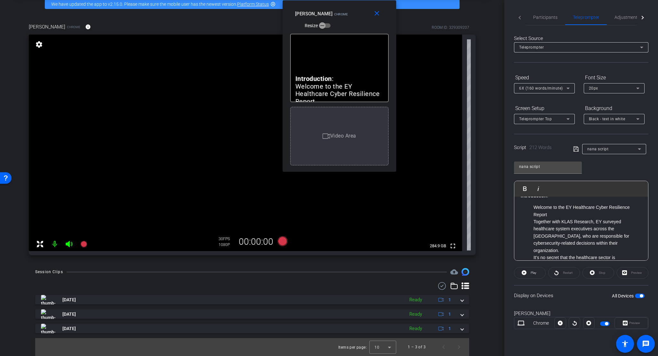
drag, startPoint x: 343, startPoint y: 106, endPoint x: 353, endPoint y: -20, distance: 126.2
click at [353, 0] on html "Accessibility Screen-Reader Guide, Feedback, and Issue Reporting | New window m…" at bounding box center [329, 178] width 658 height 356
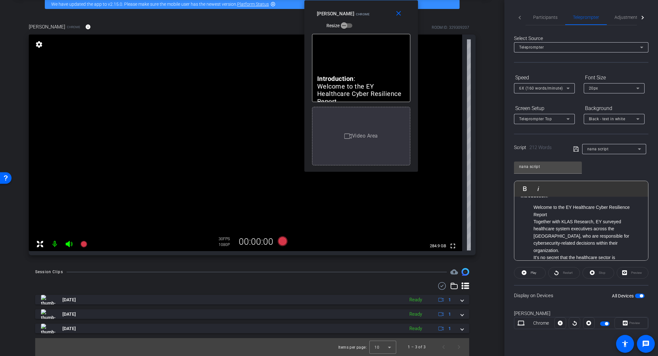
drag, startPoint x: 350, startPoint y: 5, endPoint x: 372, endPoint y: 2, distance: 22.0
click at [372, 2] on div "close [PERSON_NAME] Chrome Resize" at bounding box center [361, 14] width 114 height 29
drag, startPoint x: 566, startPoint y: 210, endPoint x: 572, endPoint y: 210, distance: 6.4
click at [553, 210] on li "Welcome to the EY Healthcare Cyber Resilience Report" at bounding box center [588, 212] width 108 height 14
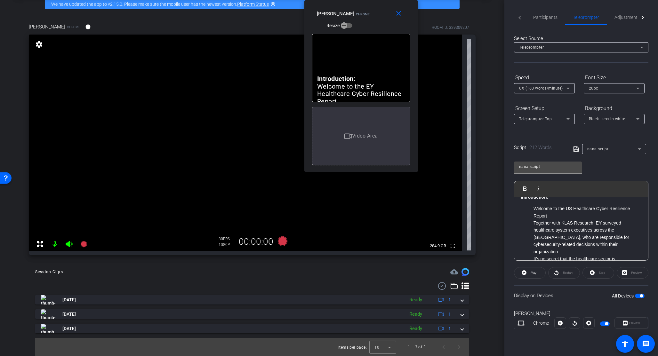
click at [553, 149] on icon at bounding box center [576, 149] width 6 height 8
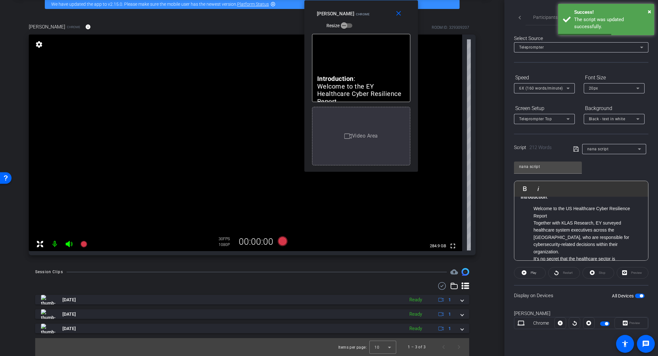
click at [400, 12] on mat-icon "close" at bounding box center [399, 14] width 8 height 8
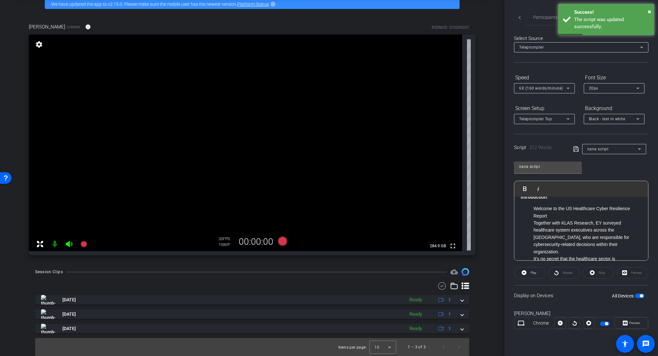
click at [553, 290] on span "button" at bounding box center [640, 296] width 10 height 4
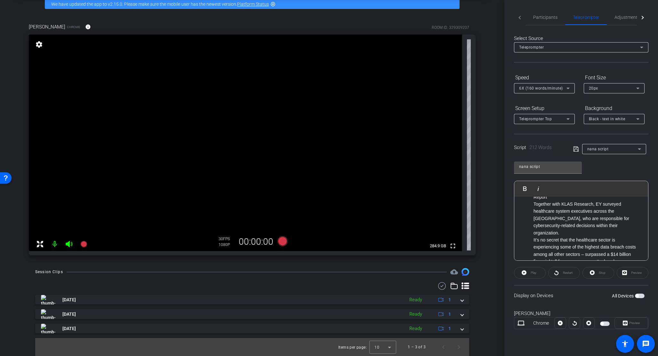
scroll to position [44, 0]
click at [553, 241] on li "It’s no secret that the healthcare sector is experiencing some of the highest d…" at bounding box center [588, 243] width 108 height 29
click at [553, 221] on li "It’s no secret that the healthcare sector is experiencing some of the highest d…" at bounding box center [588, 224] width 108 height 29
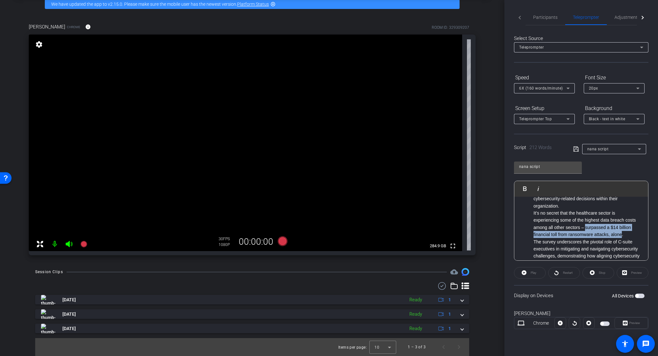
drag, startPoint x: 586, startPoint y: 221, endPoint x: 622, endPoint y: 225, distance: 35.8
click at [553, 225] on li "It’s no secret that the healthcare sector is experiencing some of the highest d…" at bounding box center [588, 224] width 108 height 29
click at [553, 227] on li "It’s no secret that the healthcare sector is experiencing some of the highest d…" at bounding box center [588, 224] width 108 height 29
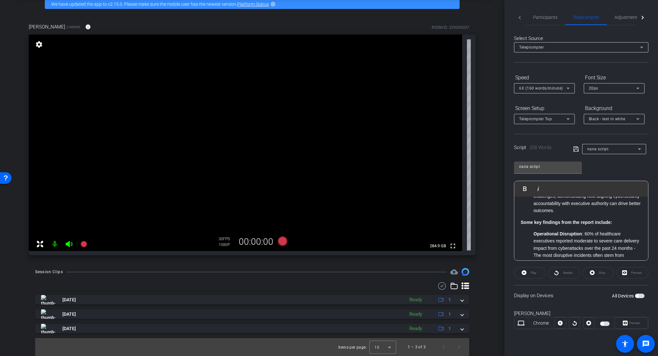
scroll to position [124, 0]
drag, startPoint x: 592, startPoint y: 213, endPoint x: 519, endPoint y: 213, distance: 73.6
click at [518, 213] on div "Introduction : Welcome to the US Healthcare Cyber Resilience Report Together wi…" at bounding box center [581, 264] width 134 height 382
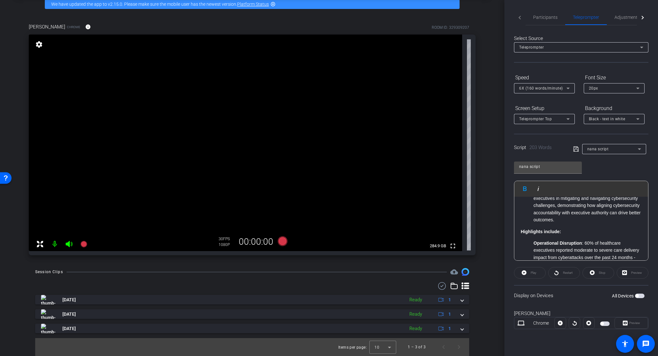
scroll to position [99, 0]
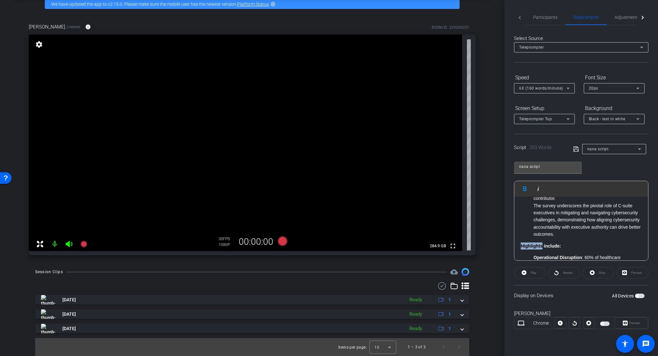
drag, startPoint x: 541, startPoint y: 239, endPoint x: 519, endPoint y: 238, distance: 21.5
click at [519, 238] on div "Introduction : Welcome to the US Healthcare Cyber Resilience Report Together wi…" at bounding box center [581, 289] width 134 height 382
click at [553, 149] on icon at bounding box center [576, 149] width 6 height 8
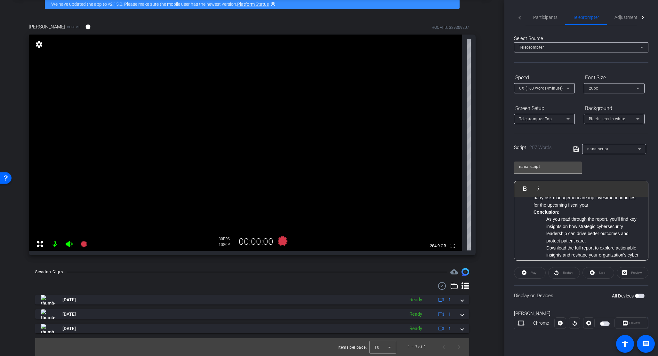
scroll to position [245, 0]
click at [553, 237] on li "Download the full report to explore actionable insights and reshape your organi…" at bounding box center [593, 247] width 95 height 21
drag, startPoint x: 595, startPoint y: 233, endPoint x: 599, endPoint y: 233, distance: 4.5
click at [553, 237] on li "Download the full report to explore actionable insights and reshape your organi…" at bounding box center [593, 247] width 95 height 21
drag, startPoint x: 576, startPoint y: 233, endPoint x: 599, endPoint y: 234, distance: 23.1
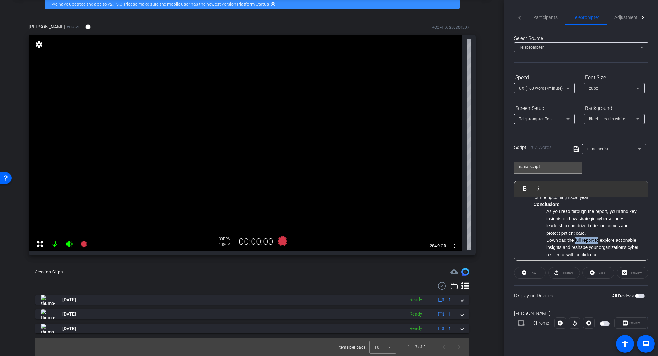
click at [553, 237] on li "Download the full report to explore actionable insights and reshape your organi…" at bounding box center [593, 247] width 95 height 21
click at [553, 240] on li "Download the the report to explore actionable insights and reshape your organiz…" at bounding box center [593, 247] width 95 height 21
click at [553, 237] on li "Download the the report to explore actionable insights and reshape your organiz…" at bounding box center [593, 247] width 95 height 21
click at [553, 239] on li "Download the the report to explore actionable insights and reshape your organiz…" at bounding box center [593, 247] width 95 height 21
click at [547, 237] on li "Download the the report to explore actionable insights and reshape your organiz…" at bounding box center [593, 247] width 95 height 21
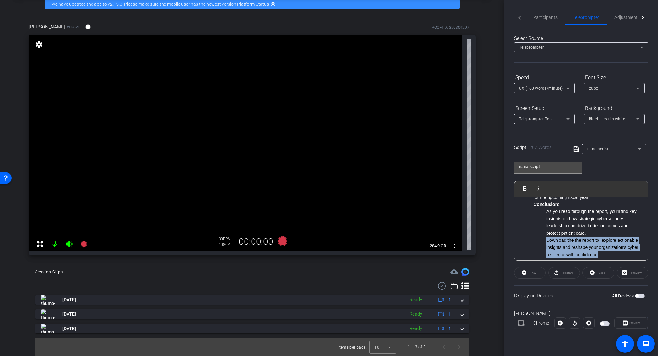
drag, startPoint x: 548, startPoint y: 234, endPoint x: 579, endPoint y: 255, distance: 37.1
click at [553, 255] on li "Download the the report to explore actionable insights and reshape your organiz…" at bounding box center [593, 247] width 95 height 21
click at [553, 242] on li "Check out the report to learn how to drive better outcomes and patient care wit…" at bounding box center [593, 244] width 95 height 14
click at [553, 149] on icon at bounding box center [576, 149] width 6 height 8
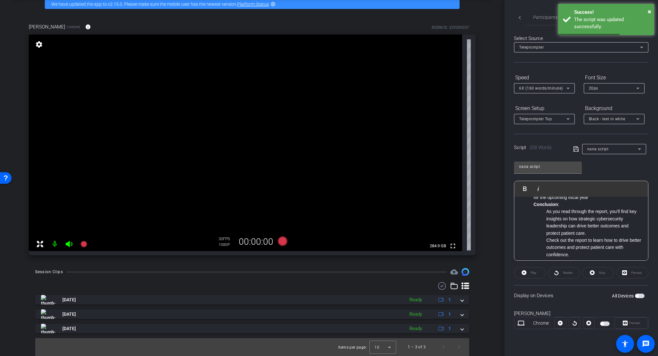
click at [553, 229] on li "As you read through the report, you’ll find key insights on how strategic cyber…" at bounding box center [593, 222] width 95 height 29
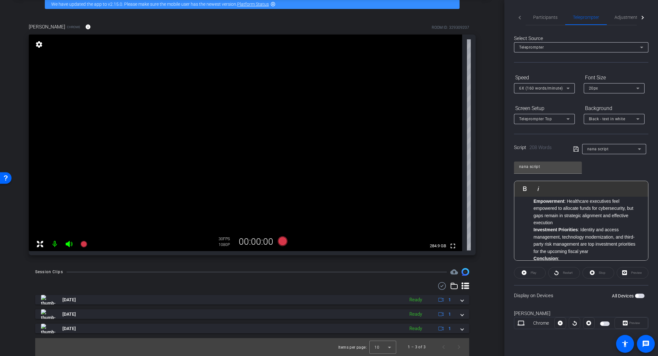
scroll to position [192, 0]
click at [553, 243] on li "Investment Priorities : Identity and access management, technology modernizatio…" at bounding box center [588, 239] width 108 height 29
click at [535, 248] on li "And much more." at bounding box center [588, 251] width 108 height 7
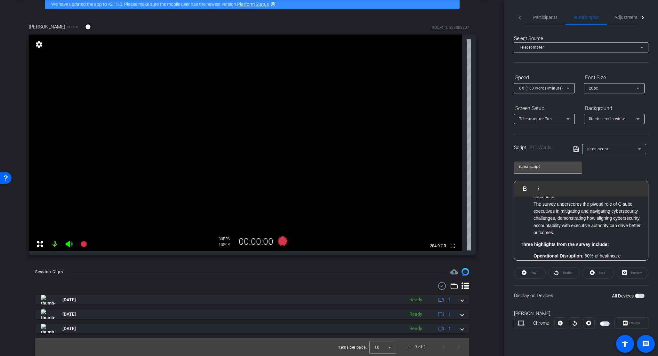
scroll to position [101, 0]
click at [523, 241] on strong "Three highlights from the survey include:" at bounding box center [565, 243] width 88 height 5
drag, startPoint x: 610, startPoint y: 237, endPoint x: 625, endPoint y: 238, distance: 15.1
click at [553, 240] on p "Here are three highlights from the survey include:" at bounding box center [581, 243] width 121 height 7
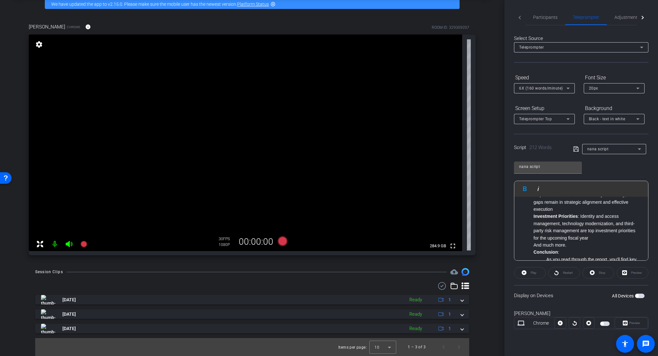
click at [534, 242] on li "And much more." at bounding box center [588, 245] width 108 height 7
click at [534, 250] on strong "Conclusion" at bounding box center [546, 252] width 24 height 5
click at [553, 150] on icon at bounding box center [576, 149] width 6 height 8
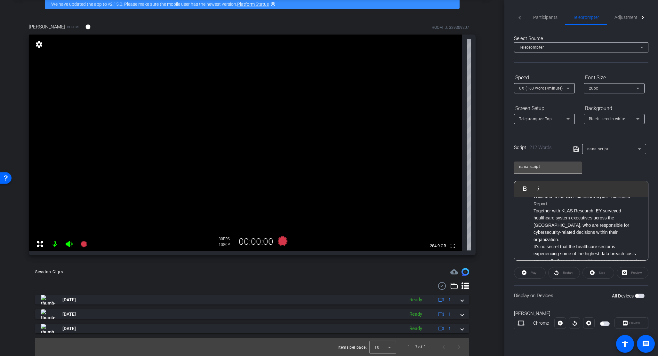
click at [553, 151] on icon at bounding box center [575, 149] width 5 height 5
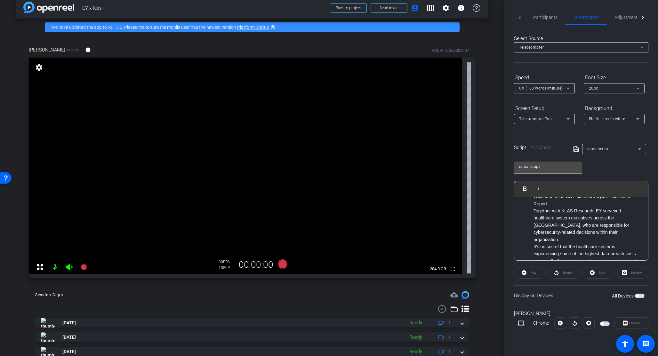
scroll to position [9, 0]
click at [553, 290] on span "button" at bounding box center [636, 295] width 3 height 3
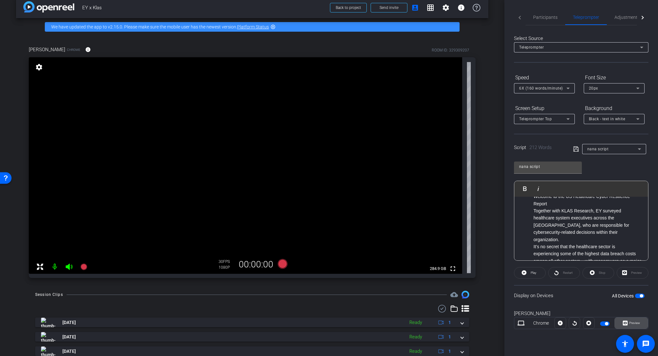
click at [553, 290] on span "Preview" at bounding box center [634, 323] width 12 height 9
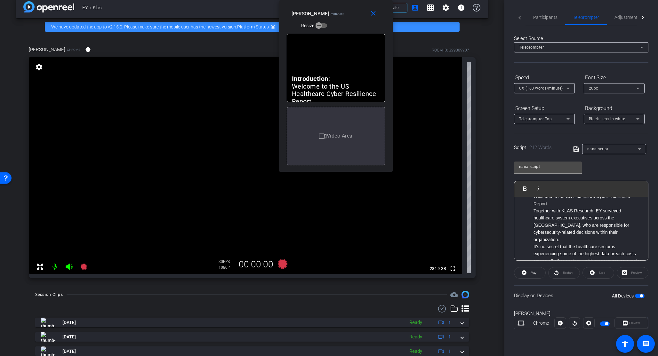
drag, startPoint x: 338, startPoint y: 105, endPoint x: 344, endPoint y: -20, distance: 125.3
click at [344, 0] on html "Accessibility Screen-Reader Guide, Feedback, and Issue Reporting | New window m…" at bounding box center [329, 178] width 658 height 356
click at [280, 263] on icon at bounding box center [283, 264] width 10 height 10
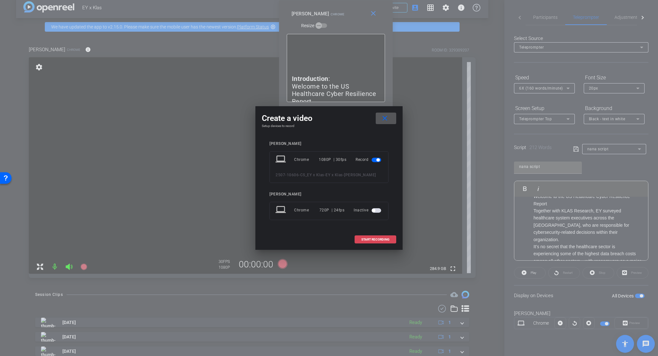
click at [371, 239] on span "START RECORDING" at bounding box center [375, 239] width 28 height 3
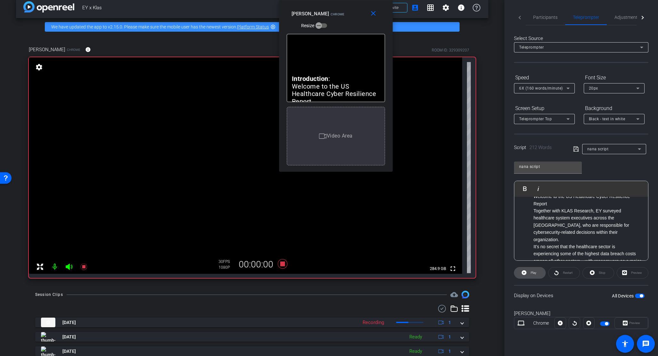
click at [535, 273] on span "Play" at bounding box center [534, 273] width 6 height 4
click at [553, 290] on icon at bounding box center [560, 323] width 5 height 10
click at [553, 290] on icon at bounding box center [560, 323] width 5 height 5
click at [553, 290] on icon at bounding box center [560, 323] width 5 height 10
click at [553, 290] on icon at bounding box center [560, 323] width 5 height 5
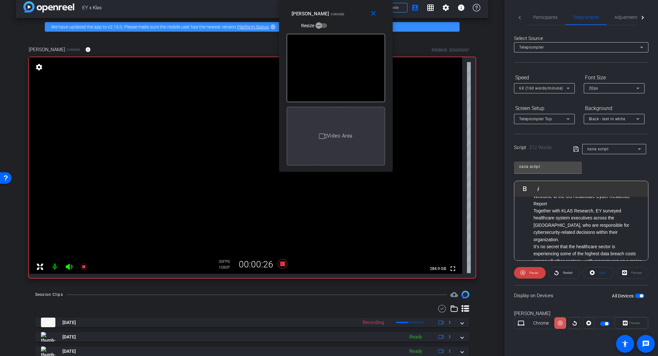
click at [553, 290] on icon at bounding box center [560, 323] width 5 height 10
click at [553, 290] on icon at bounding box center [560, 323] width 5 height 5
click at [553, 290] on icon at bounding box center [560, 323] width 5 height 10
click at [553, 290] on icon at bounding box center [560, 323] width 5 height 5
click at [553, 290] on icon at bounding box center [560, 323] width 5 height 10
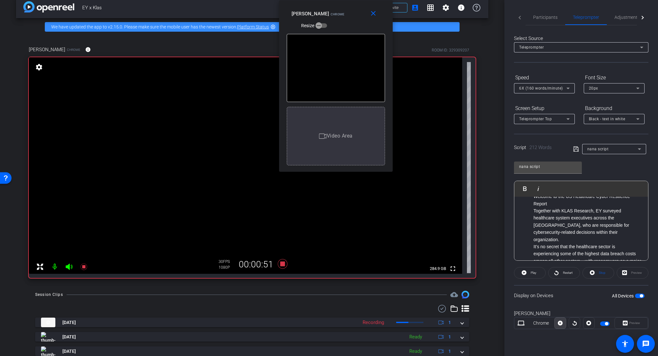
click at [553, 290] on icon at bounding box center [560, 323] width 5 height 5
click at [553, 290] on icon at bounding box center [560, 323] width 5 height 10
click at [553, 290] on icon at bounding box center [560, 323] width 5 height 5
click at [553, 290] on icon at bounding box center [560, 323] width 5 height 10
click at [553, 290] on icon at bounding box center [560, 323] width 5 height 5
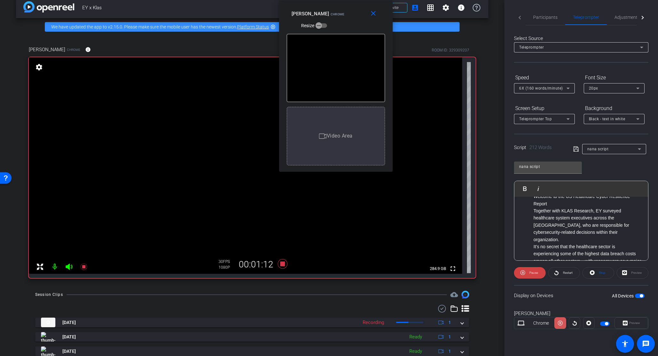
click at [553, 290] on icon at bounding box center [560, 323] width 5 height 10
click at [553, 290] on icon at bounding box center [560, 323] width 5 height 5
click at [553, 290] on icon at bounding box center [560, 323] width 5 height 10
click at [553, 290] on icon at bounding box center [560, 323] width 5 height 5
click at [553, 290] on icon at bounding box center [560, 323] width 5 height 10
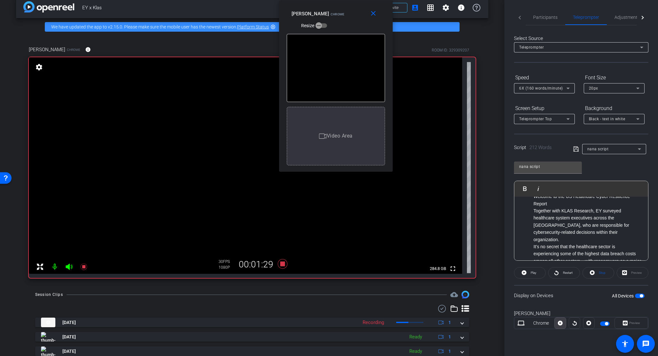
click at [553, 290] on icon at bounding box center [560, 323] width 5 height 5
click at [281, 263] on icon at bounding box center [283, 264] width 10 height 10
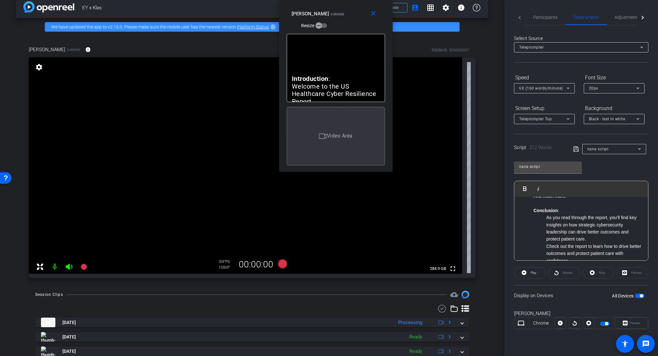
scroll to position [260, 0]
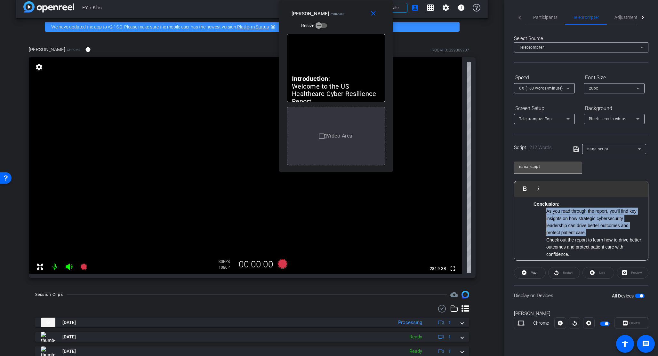
drag, startPoint x: 547, startPoint y: 204, endPoint x: 593, endPoint y: 225, distance: 50.6
click at [553, 225] on li "As you read through the report, you’ll find key insights on how strategic cyber…" at bounding box center [593, 222] width 95 height 29
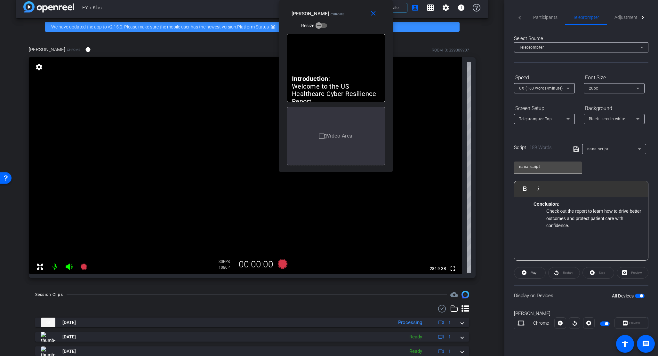
click at [553, 148] on icon at bounding box center [575, 149] width 5 height 5
drag, startPoint x: 344, startPoint y: 6, endPoint x: 346, endPoint y: 2, distance: 4.2
click at [346, 2] on div "close [PERSON_NAME] Chrome Resize" at bounding box center [338, 14] width 114 height 29
click at [281, 290] on div "arrow_back EY x Klas Back to project Send invite account_box grid_on settings i…" at bounding box center [252, 169] width 504 height 356
click at [553, 150] on icon at bounding box center [576, 149] width 6 height 8
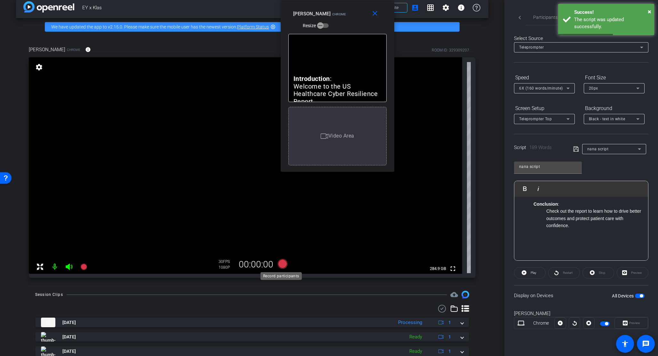
click at [280, 264] on icon at bounding box center [283, 264] width 10 height 10
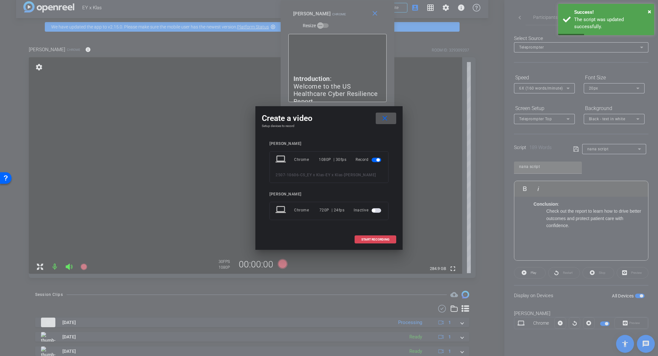
click at [377, 239] on span "START RECORDING" at bounding box center [375, 239] width 28 height 3
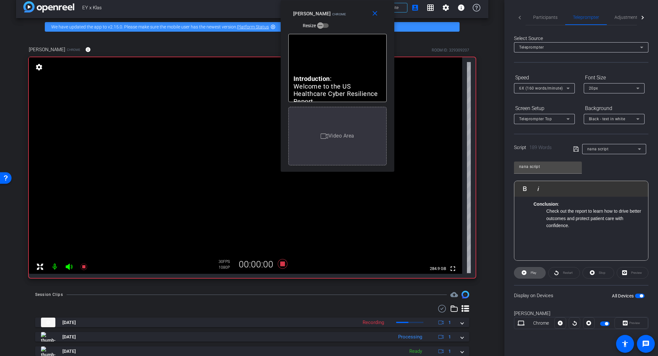
click at [533, 273] on span "Play" at bounding box center [534, 273] width 6 height 4
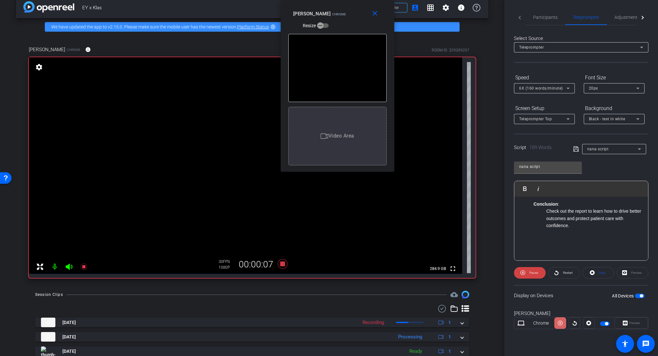
click at [553, 290] on icon at bounding box center [560, 323] width 5 height 10
click at [553, 290] on icon at bounding box center [560, 323] width 5 height 5
click at [553, 290] on icon at bounding box center [560, 323] width 5 height 10
click at [553, 290] on icon at bounding box center [560, 323] width 5 height 5
click at [553, 290] on icon at bounding box center [560, 323] width 5 height 10
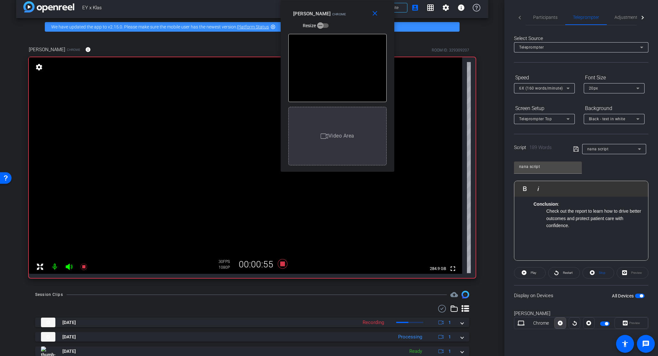
click at [553, 290] on icon at bounding box center [560, 323] width 5 height 5
click at [553, 290] on icon at bounding box center [560, 323] width 5 height 10
click at [553, 290] on icon at bounding box center [560, 323] width 5 height 5
click at [553, 290] on icon at bounding box center [560, 323] width 5 height 10
click at [553, 290] on icon at bounding box center [560, 323] width 5 height 5
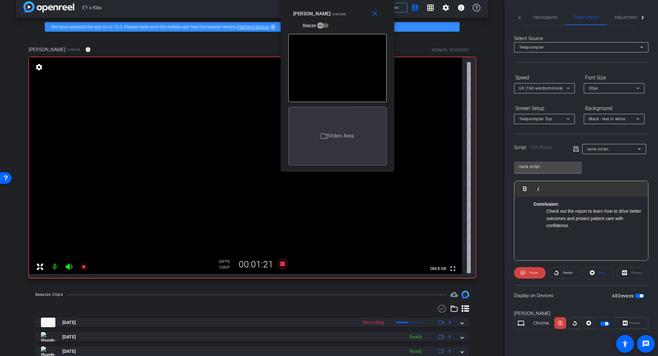
click at [553, 290] on icon at bounding box center [560, 323] width 5 height 10
click at [553, 290] on icon at bounding box center [560, 323] width 5 height 5
click at [553, 290] on icon at bounding box center [560, 323] width 5 height 10
click at [553, 290] on icon at bounding box center [560, 323] width 5 height 5
click at [282, 264] on icon at bounding box center [283, 264] width 10 height 10
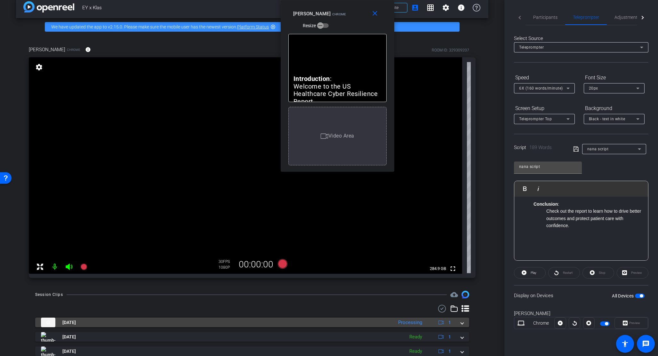
click at [461, 290] on span at bounding box center [462, 322] width 3 height 7
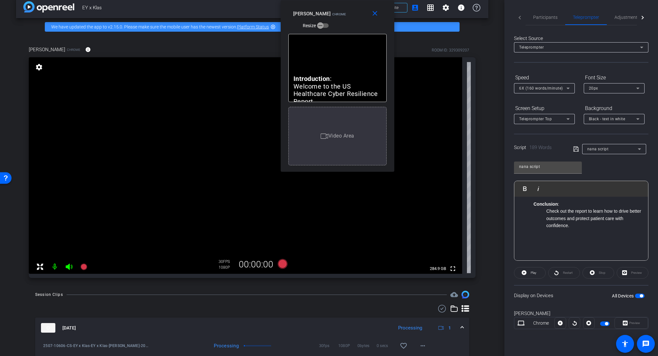
click at [459, 290] on mat-expansion-panel-header "[DATE] Processing 1" at bounding box center [252, 328] width 434 height 20
click at [553, 248] on p at bounding box center [581, 251] width 121 height 7
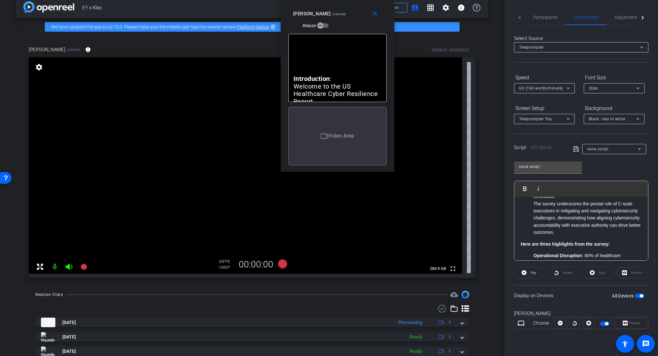
scroll to position [101, 0]
click at [553, 241] on strong "Here are three highlights from the survey:" at bounding box center [565, 243] width 89 height 5
drag, startPoint x: 575, startPoint y: 236, endPoint x: 608, endPoint y: 238, distance: 33.1
click at [553, 241] on strong "Here are three highlights from the survey:" at bounding box center [565, 243] width 89 height 5
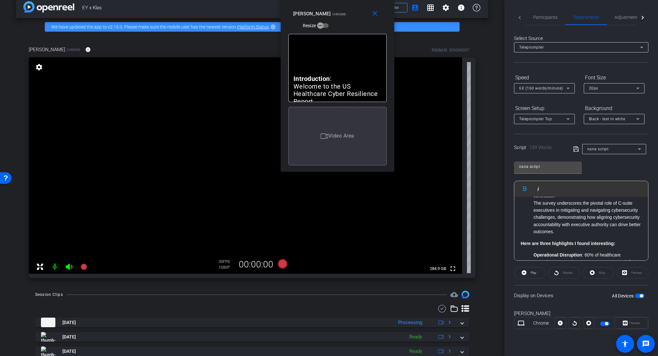
click at [553, 150] on icon at bounding box center [576, 149] width 6 height 8
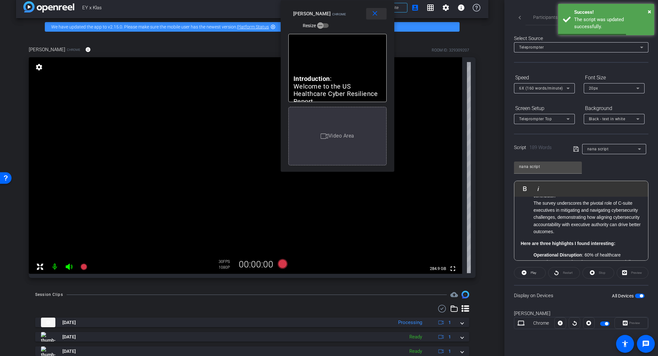
click at [376, 15] on mat-icon "close" at bounding box center [375, 14] width 8 height 8
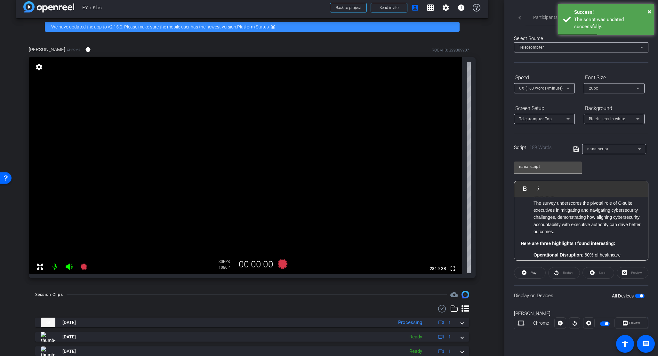
click at [553, 290] on span "button" at bounding box center [640, 296] width 10 height 4
click at [553, 290] on span "Preview" at bounding box center [634, 323] width 12 height 9
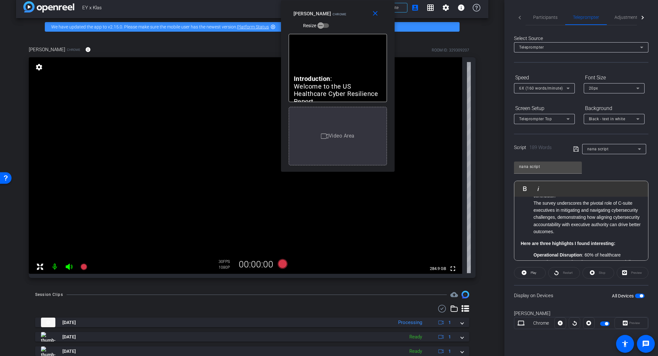
drag, startPoint x: 340, startPoint y: 101, endPoint x: 349, endPoint y: -7, distance: 108.2
click at [349, 0] on html "Accessibility Screen-Reader Guide, Feedback, and Issue Reporting | New window m…" at bounding box center [329, 178] width 658 height 356
click at [282, 262] on icon at bounding box center [283, 264] width 10 height 10
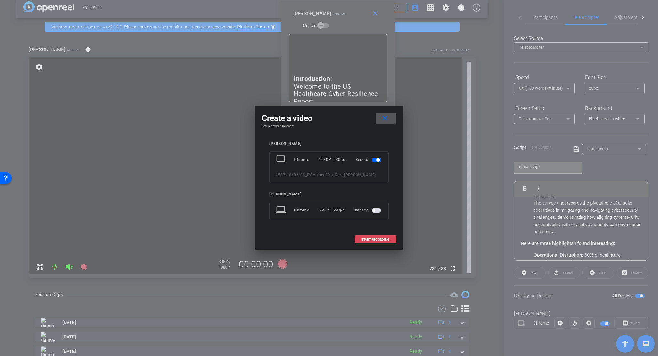
click at [374, 239] on span "START RECORDING" at bounding box center [375, 239] width 28 height 3
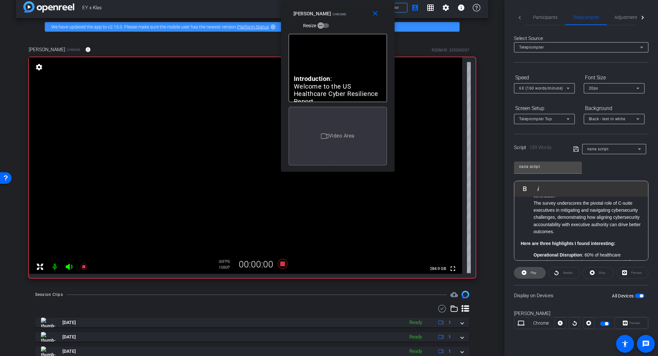
click at [529, 274] on span "Play" at bounding box center [532, 273] width 7 height 9
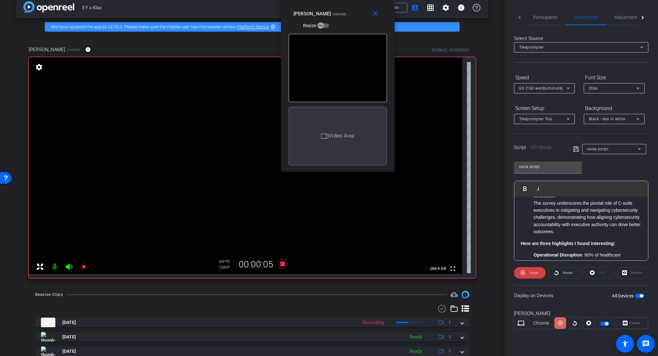
click at [553, 290] on icon at bounding box center [560, 323] width 5 height 10
click at [553, 290] on icon at bounding box center [560, 323] width 5 height 5
click at [553, 290] on icon at bounding box center [560, 323] width 5 height 10
click at [553, 290] on icon at bounding box center [560, 323] width 5 height 5
click at [553, 290] on icon at bounding box center [560, 323] width 5 height 10
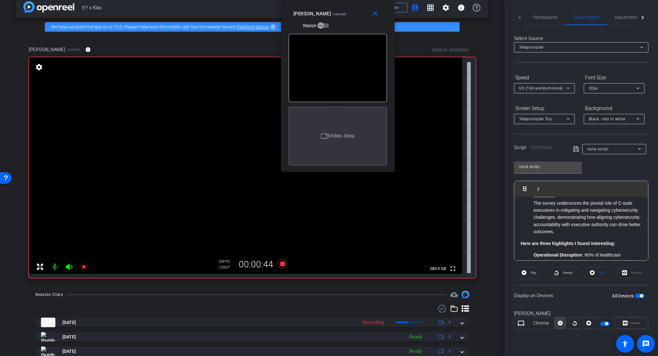
click at [553, 290] on icon at bounding box center [560, 323] width 5 height 5
click at [553, 290] on icon at bounding box center [560, 323] width 5 height 10
click at [553, 290] on icon at bounding box center [560, 323] width 5 height 5
click at [553, 290] on icon at bounding box center [560, 323] width 5 height 10
click at [553, 290] on icon at bounding box center [560, 323] width 5 height 5
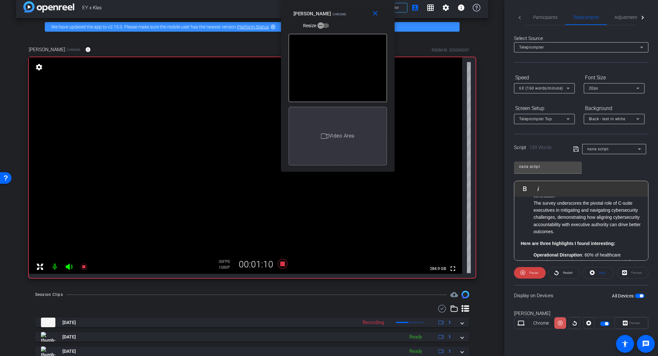
click at [553, 290] on icon at bounding box center [560, 323] width 5 height 10
click at [553, 290] on icon at bounding box center [560, 323] width 5 height 5
click at [553, 290] on icon at bounding box center [560, 323] width 5 height 10
click at [553, 290] on icon at bounding box center [560, 323] width 5 height 5
click at [553, 290] on icon at bounding box center [560, 323] width 5 height 10
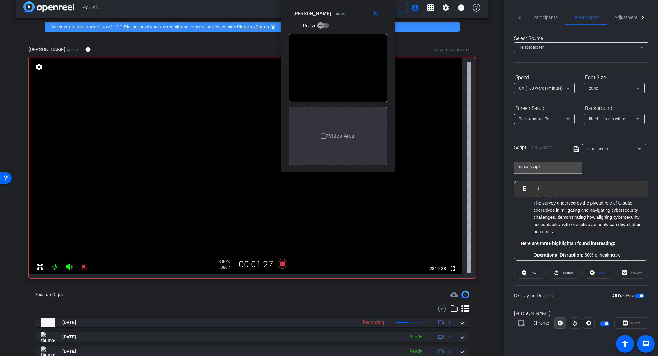
click at [553, 290] on icon at bounding box center [560, 323] width 5 height 5
click at [553, 290] on icon at bounding box center [560, 323] width 5 height 10
click at [553, 290] on icon at bounding box center [560, 323] width 5 height 5
click at [553, 290] on icon at bounding box center [560, 323] width 5 height 10
click at [553, 290] on icon at bounding box center [560, 323] width 5 height 5
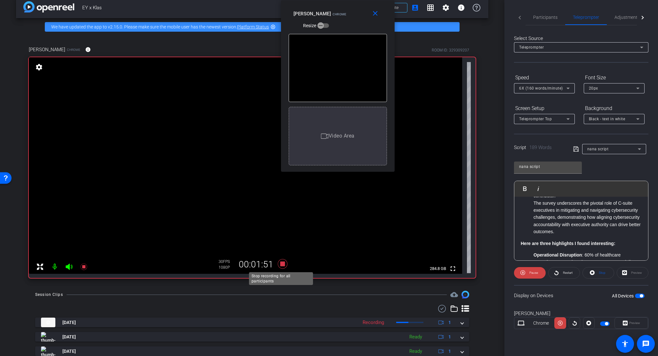
click at [282, 262] on icon at bounding box center [283, 264] width 10 height 10
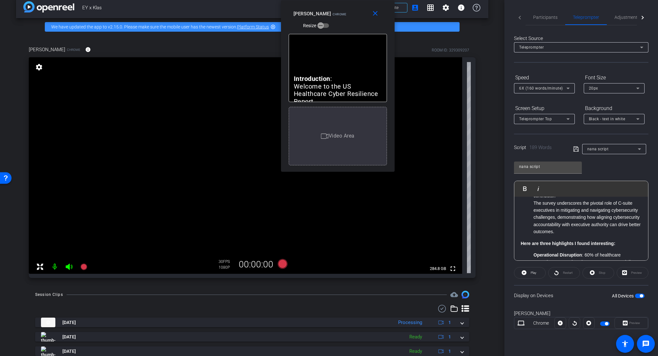
click at [476, 282] on div "[PERSON_NAME] Chrome info ROOM ID: 329309207 fullscreen settings 284.8 GB 30 FP…" at bounding box center [252, 160] width 472 height 249
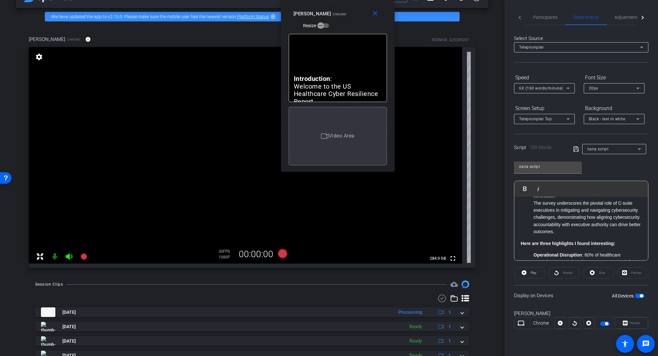
scroll to position [18, 0]
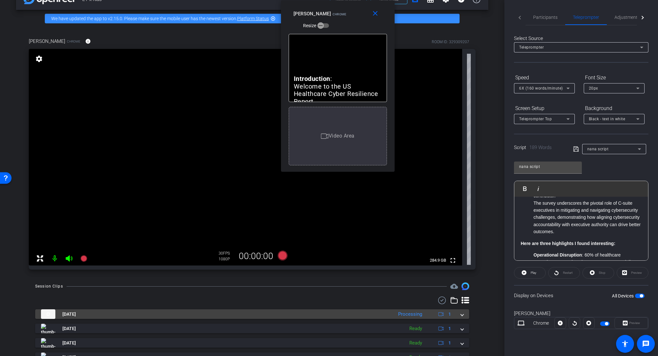
click at [461, 290] on span at bounding box center [462, 314] width 3 height 7
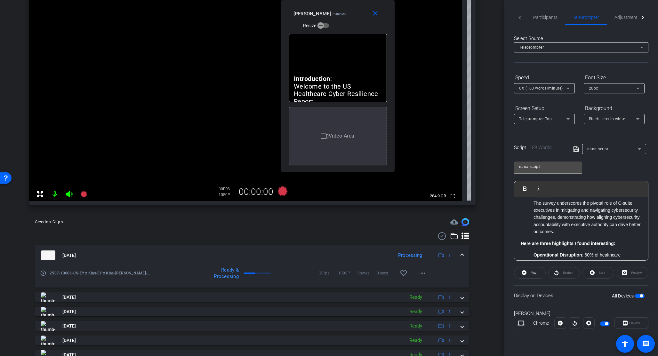
scroll to position [42, 0]
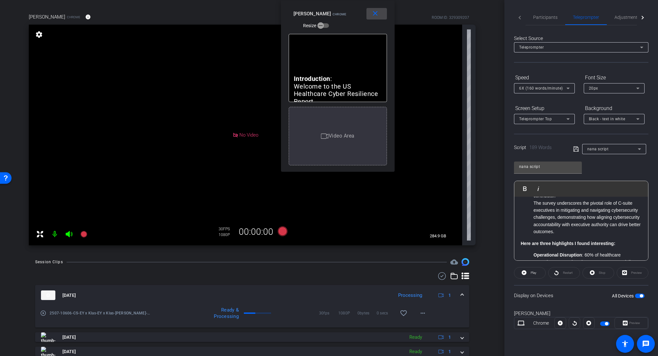
click at [377, 14] on mat-icon "close" at bounding box center [375, 14] width 8 height 8
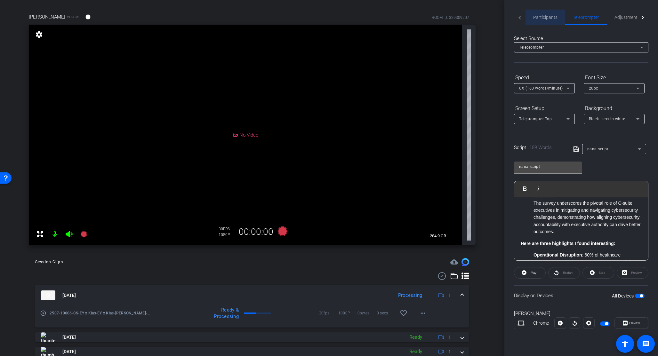
click at [540, 20] on span "Participants" at bounding box center [545, 17] width 24 height 15
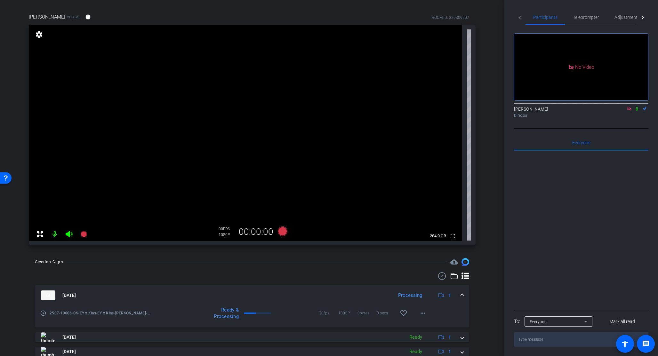
click at [553, 107] on icon at bounding box center [629, 109] width 4 height 4
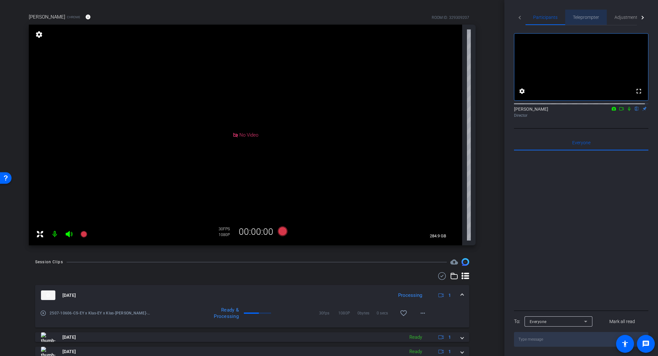
click at [553, 17] on span "Teleprompter" at bounding box center [586, 17] width 26 height 4
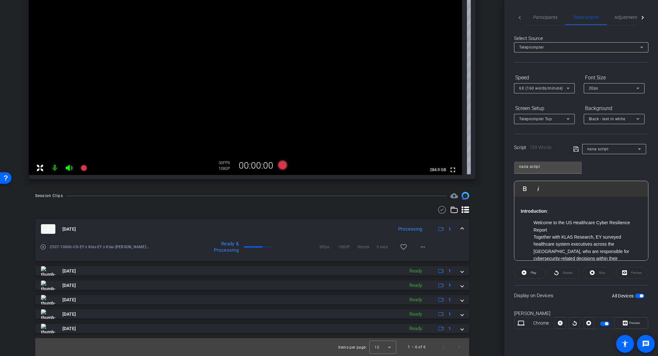
scroll to position [0, 0]
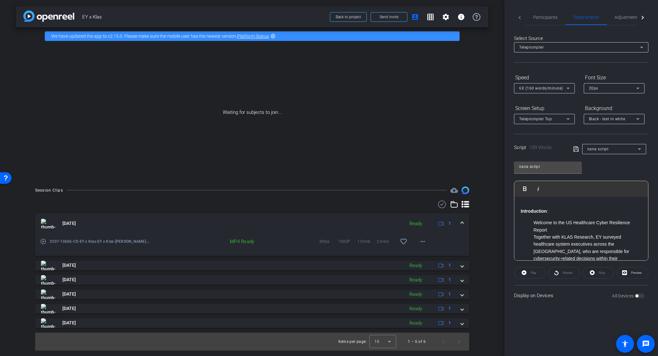
click at [553, 232] on li "Welcome to the US Healthcare Cyber Resilience Report" at bounding box center [588, 226] width 108 height 14
click at [551, 221] on li "Welcome to the US Healthcare Cyber Resilience Report" at bounding box center [588, 226] width 108 height 14
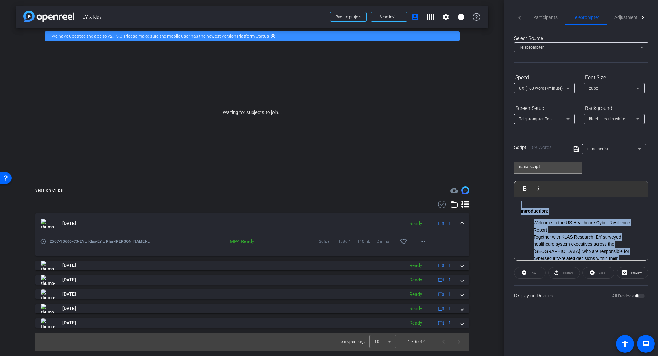
copy div "Loremipsumdo : Sitamet co adi EL Seddoeiusm Tempo Incididunt Utlabo Etdolore ma…"
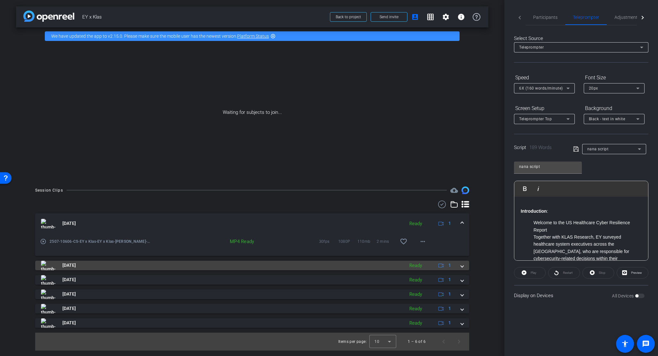
click at [461, 266] on span at bounding box center [462, 265] width 3 height 7
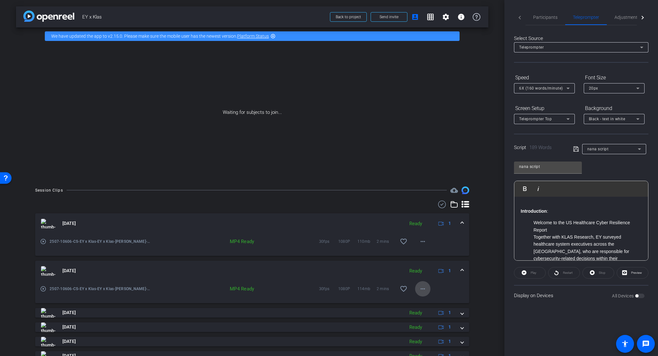
click at [419, 287] on mat-icon "more_horiz" at bounding box center [423, 289] width 8 height 8
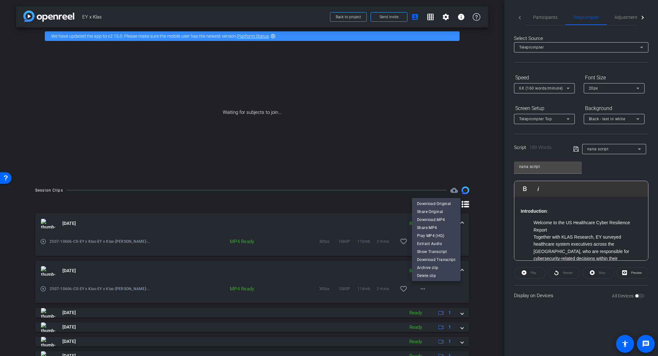
click at [458, 290] on div at bounding box center [329, 178] width 658 height 356
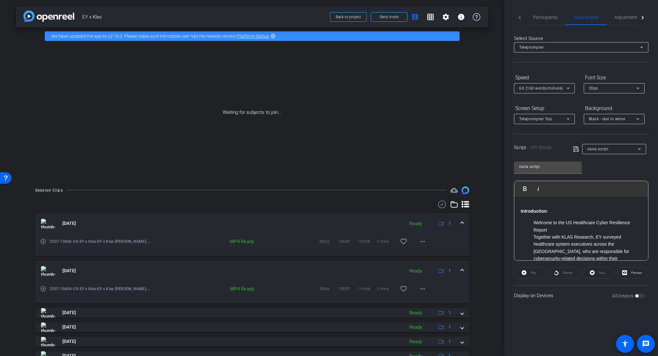
click at [461, 290] on span at bounding box center [462, 313] width 3 height 7
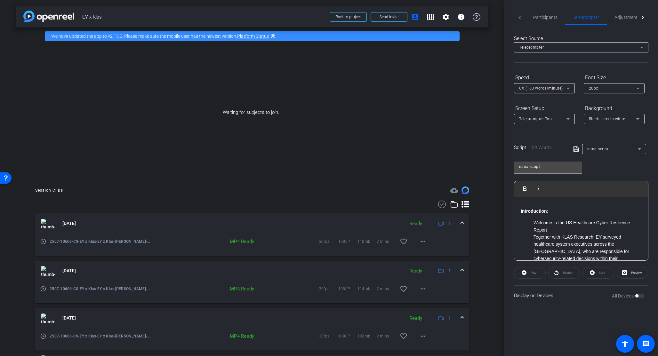
click at [479, 277] on div "Session Clips cloud_upload [DATE] Ready 1 play_circle_outline 2507-10606-CS-EY …" at bounding box center [252, 302] width 472 height 230
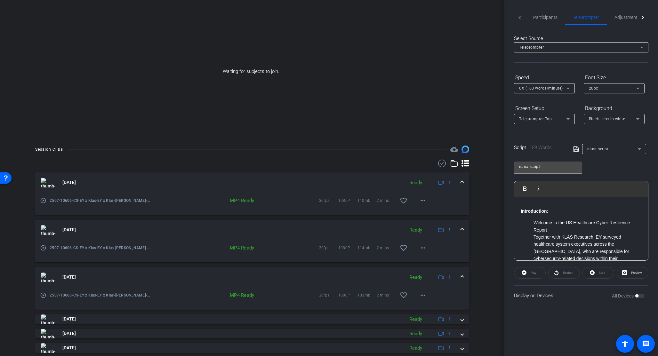
scroll to position [60, 0]
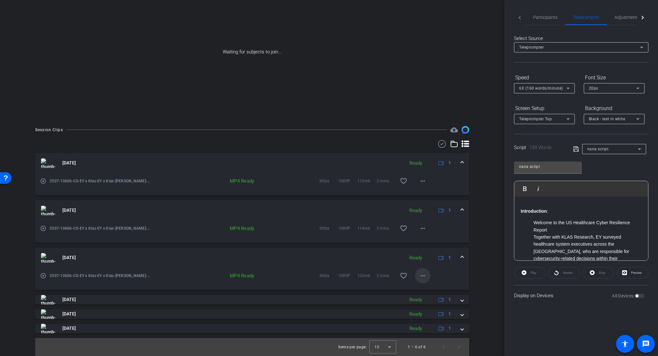
click at [423, 275] on mat-icon "more_horiz" at bounding box center [423, 276] width 8 height 8
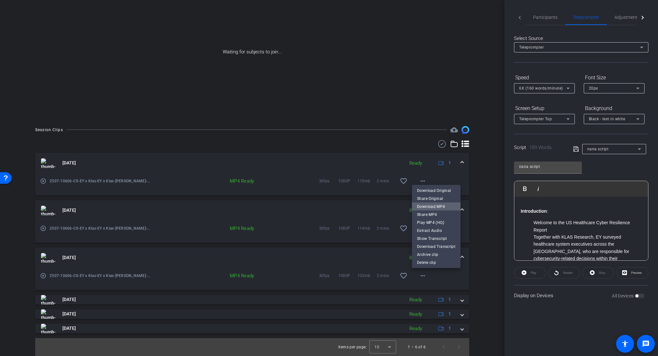
click at [437, 205] on span "Download MP4" at bounding box center [436, 207] width 38 height 8
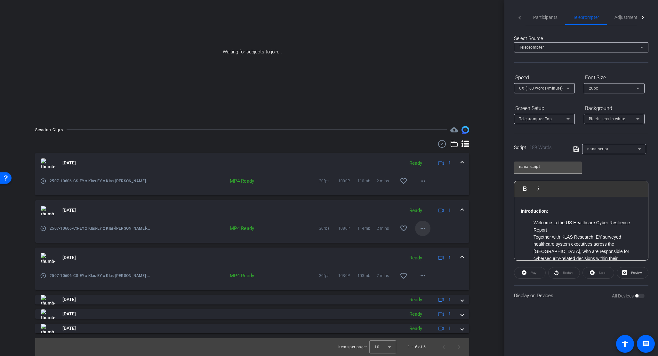
click at [420, 229] on mat-icon "more_horiz" at bounding box center [423, 229] width 8 height 8
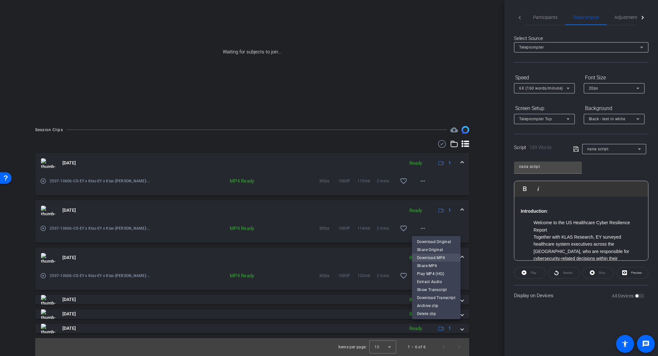
click at [429, 259] on span "Download MP4" at bounding box center [436, 258] width 38 height 8
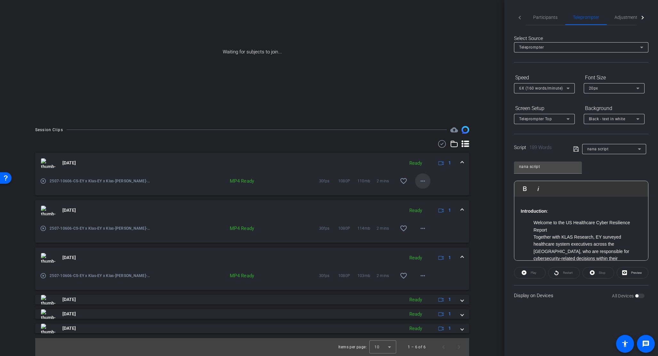
click at [419, 181] on mat-icon "more_horiz" at bounding box center [423, 181] width 8 height 8
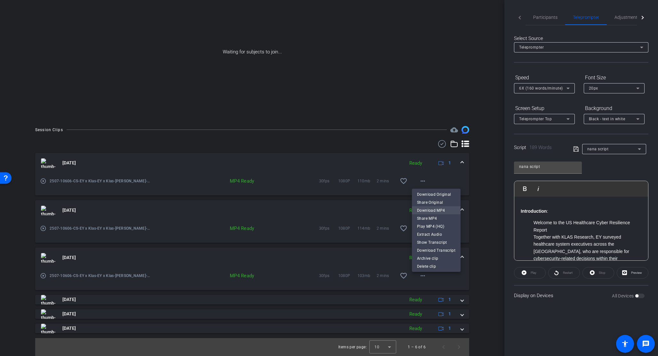
click at [427, 210] on span "Download MP4" at bounding box center [436, 211] width 38 height 8
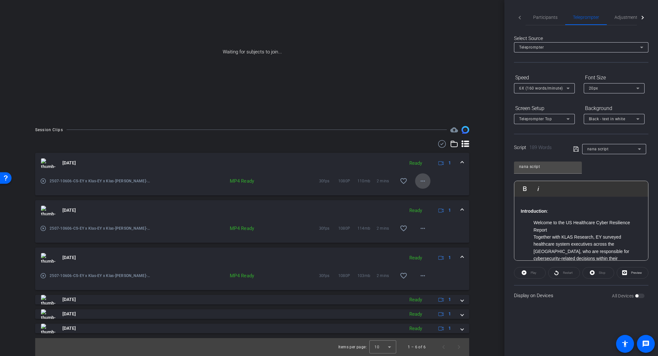
click at [419, 182] on mat-icon "more_horiz" at bounding box center [423, 181] width 8 height 8
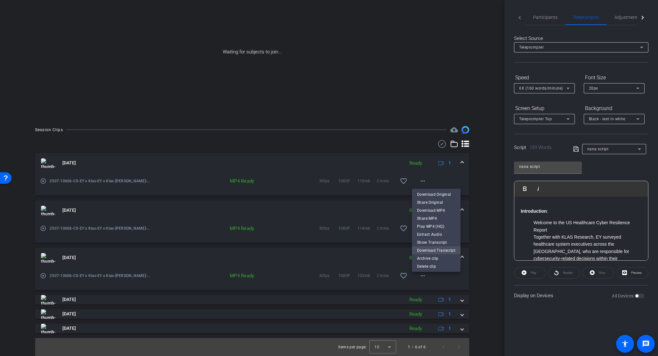
click at [426, 249] on span "Download Transcript" at bounding box center [436, 251] width 38 height 8
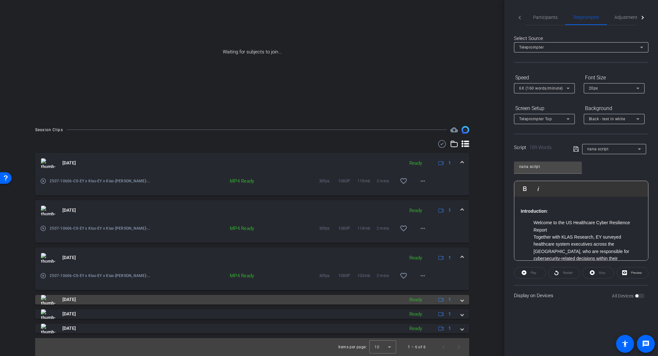
click at [461, 290] on span at bounding box center [462, 299] width 3 height 7
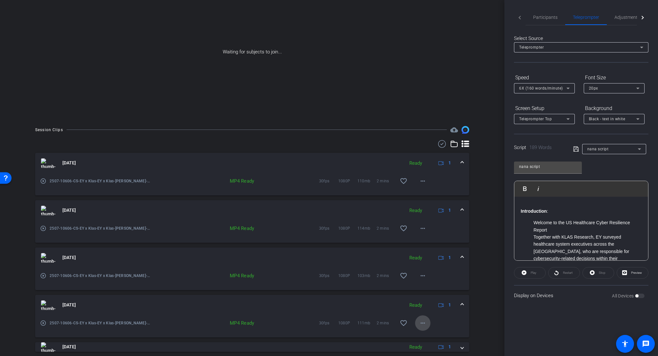
click at [419, 290] on mat-icon "more_horiz" at bounding box center [423, 323] width 8 height 8
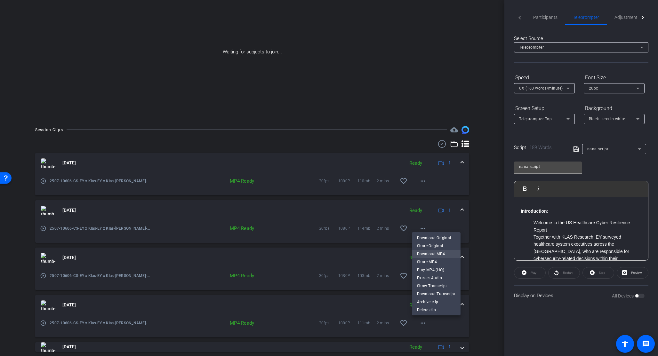
click at [435, 253] on span "Download MP4" at bounding box center [436, 254] width 38 height 8
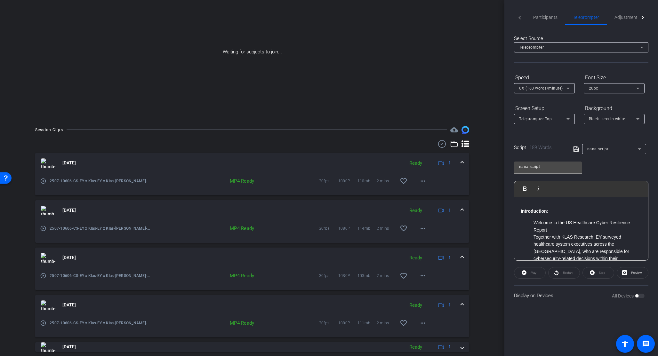
scroll to position [93, 0]
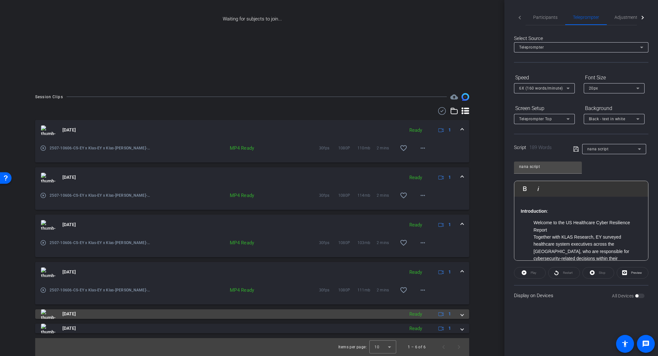
click at [461, 290] on span at bounding box center [462, 314] width 3 height 7
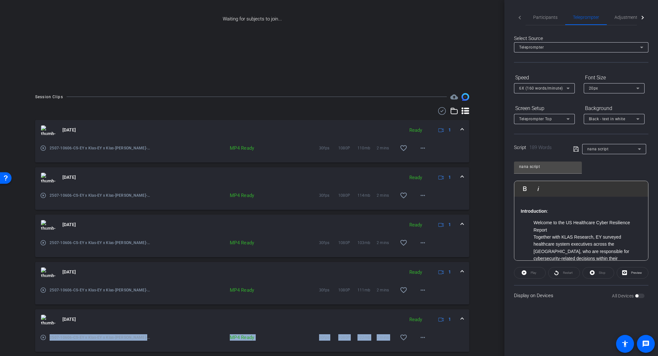
click at [460, 290] on mat-expansion-panel-header "[DATE] Ready 1" at bounding box center [252, 320] width 434 height 20
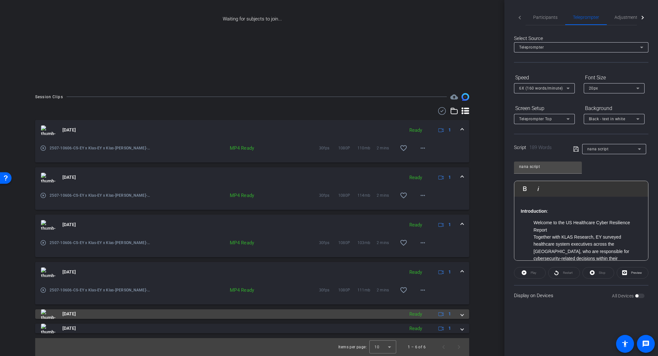
click at [461, 290] on span at bounding box center [462, 314] width 3 height 7
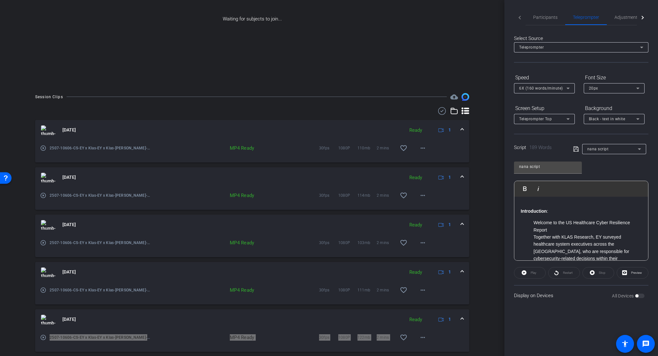
scroll to position [126, 0]
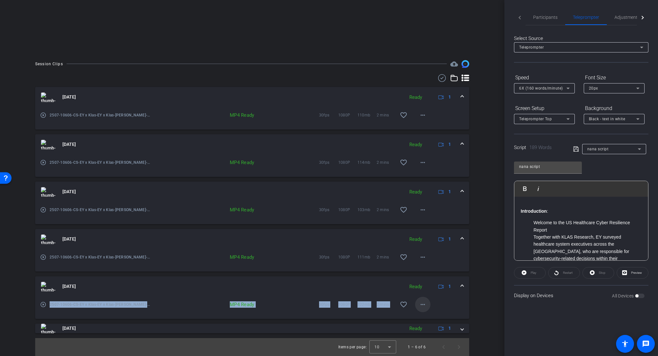
click at [420, 290] on mat-icon "more_horiz" at bounding box center [423, 305] width 8 height 8
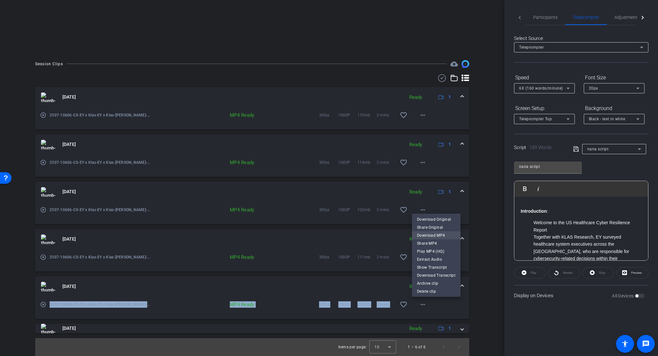
click at [434, 237] on span "Download MP4" at bounding box center [436, 236] width 38 height 8
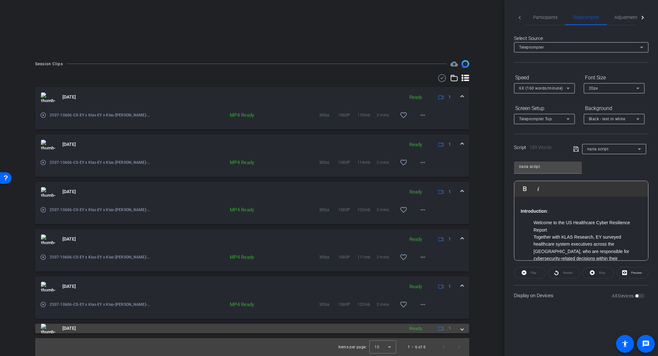
click at [461, 290] on span at bounding box center [462, 328] width 3 height 7
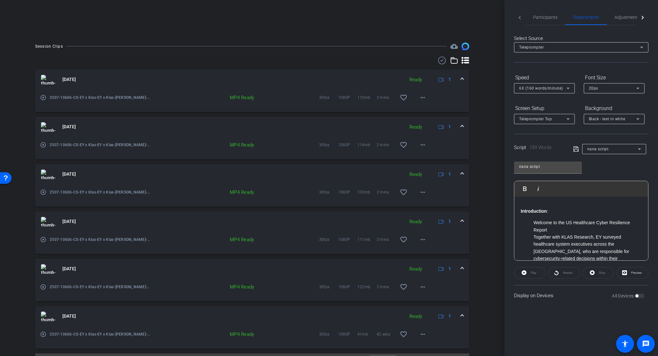
scroll to position [159, 0]
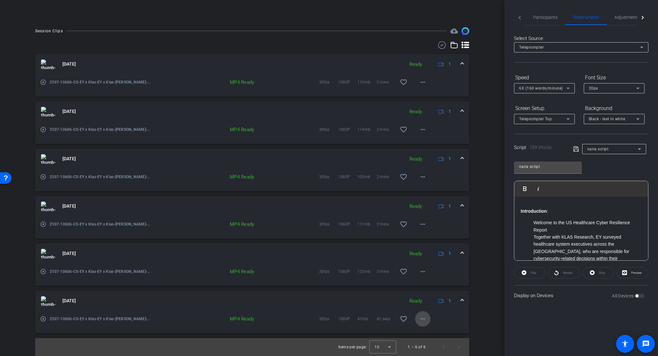
click at [419, 290] on mat-icon "more_horiz" at bounding box center [423, 319] width 8 height 8
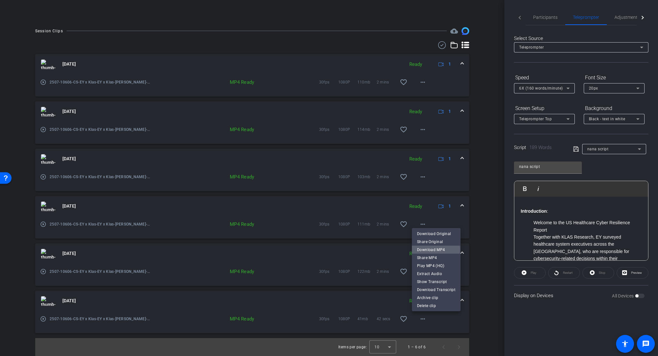
click at [435, 250] on span "Download MP4" at bounding box center [436, 250] width 38 height 8
